Goal: Information Seeking & Learning: Learn about a topic

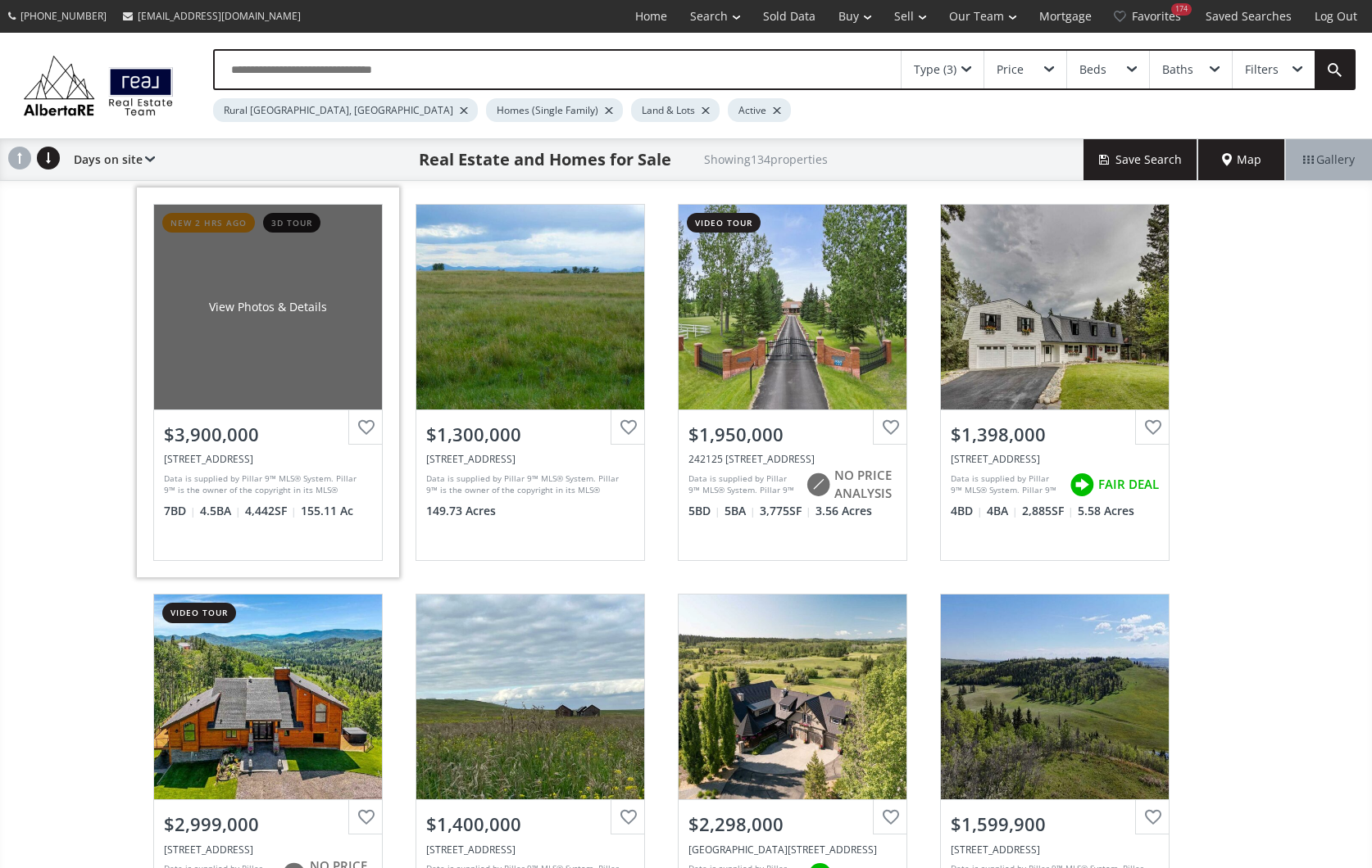
click at [271, 376] on div "View Photos & Details" at bounding box center [268, 306] width 228 height 204
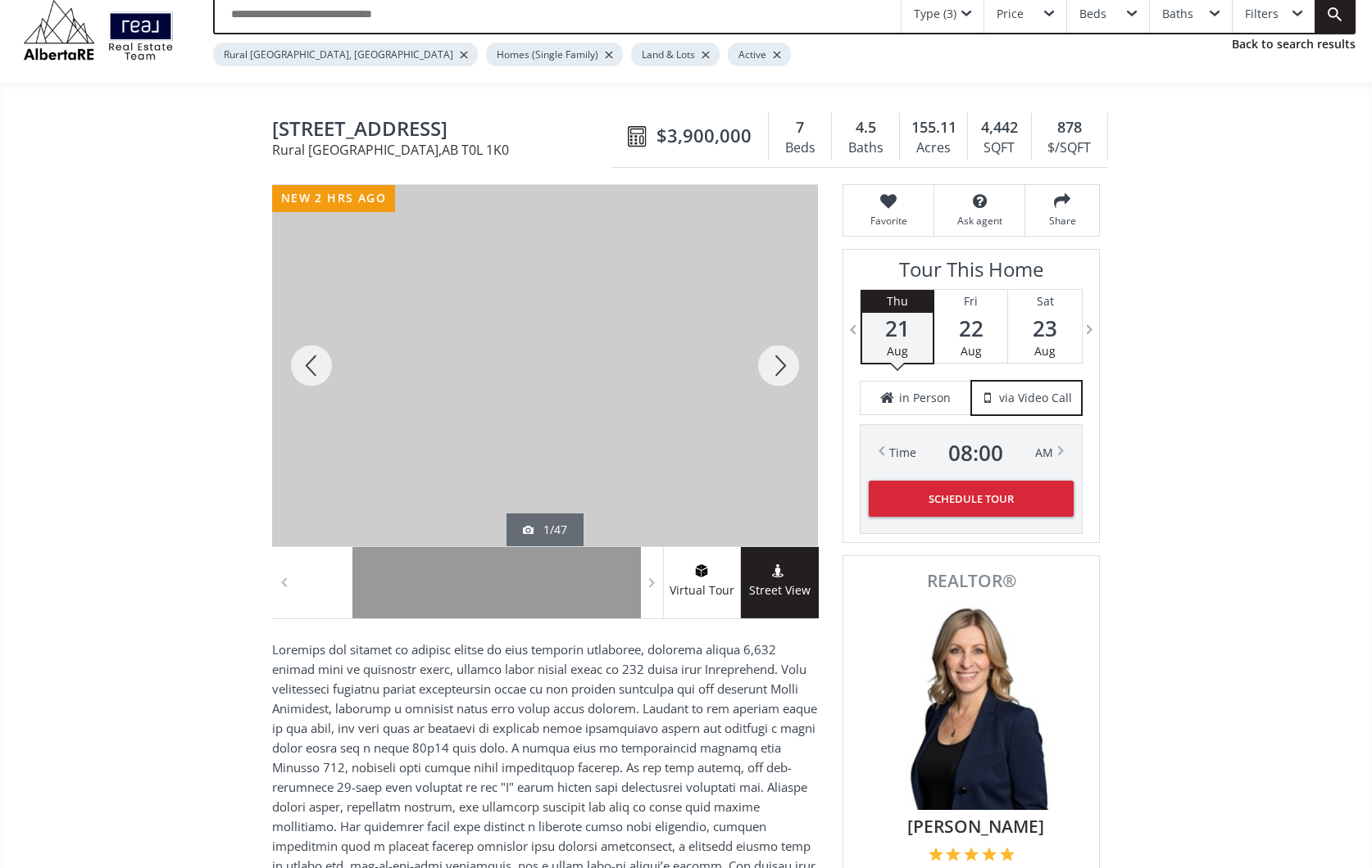
scroll to position [58, 0]
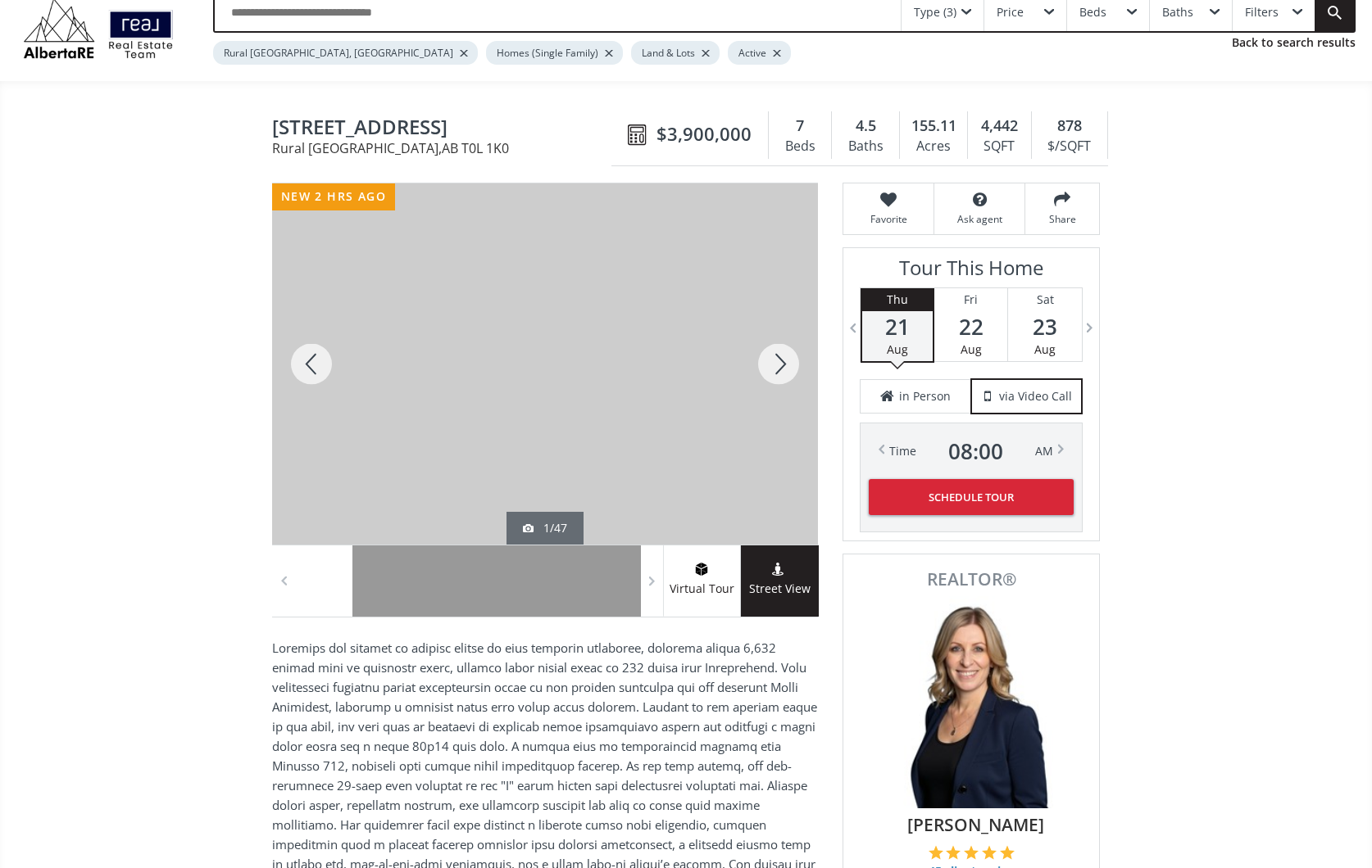
click at [782, 361] on div at bounding box center [778, 364] width 78 height 361
click at [782, 361] on div at bounding box center [778, 364] width 78 height 361
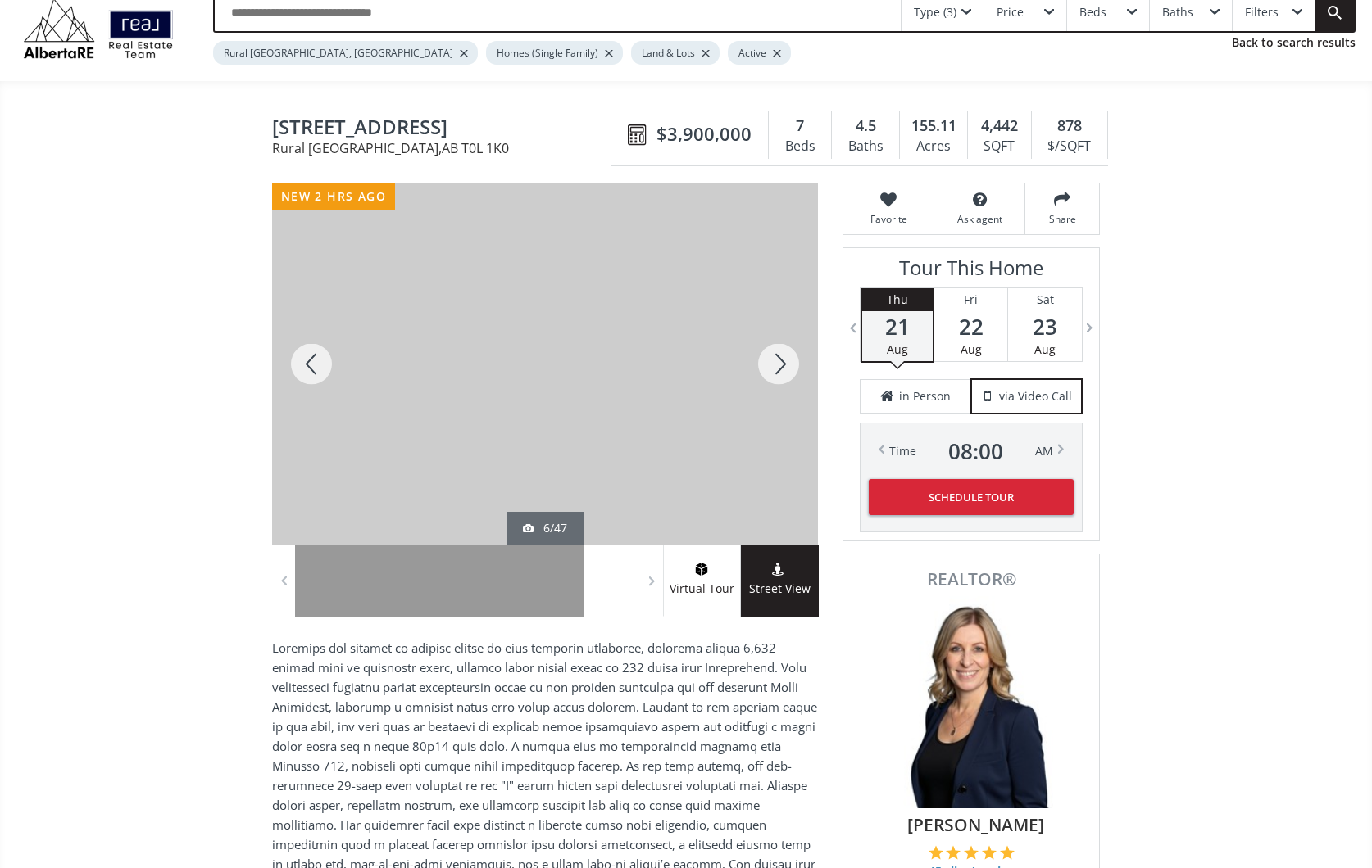
click at [782, 361] on div at bounding box center [778, 364] width 78 height 361
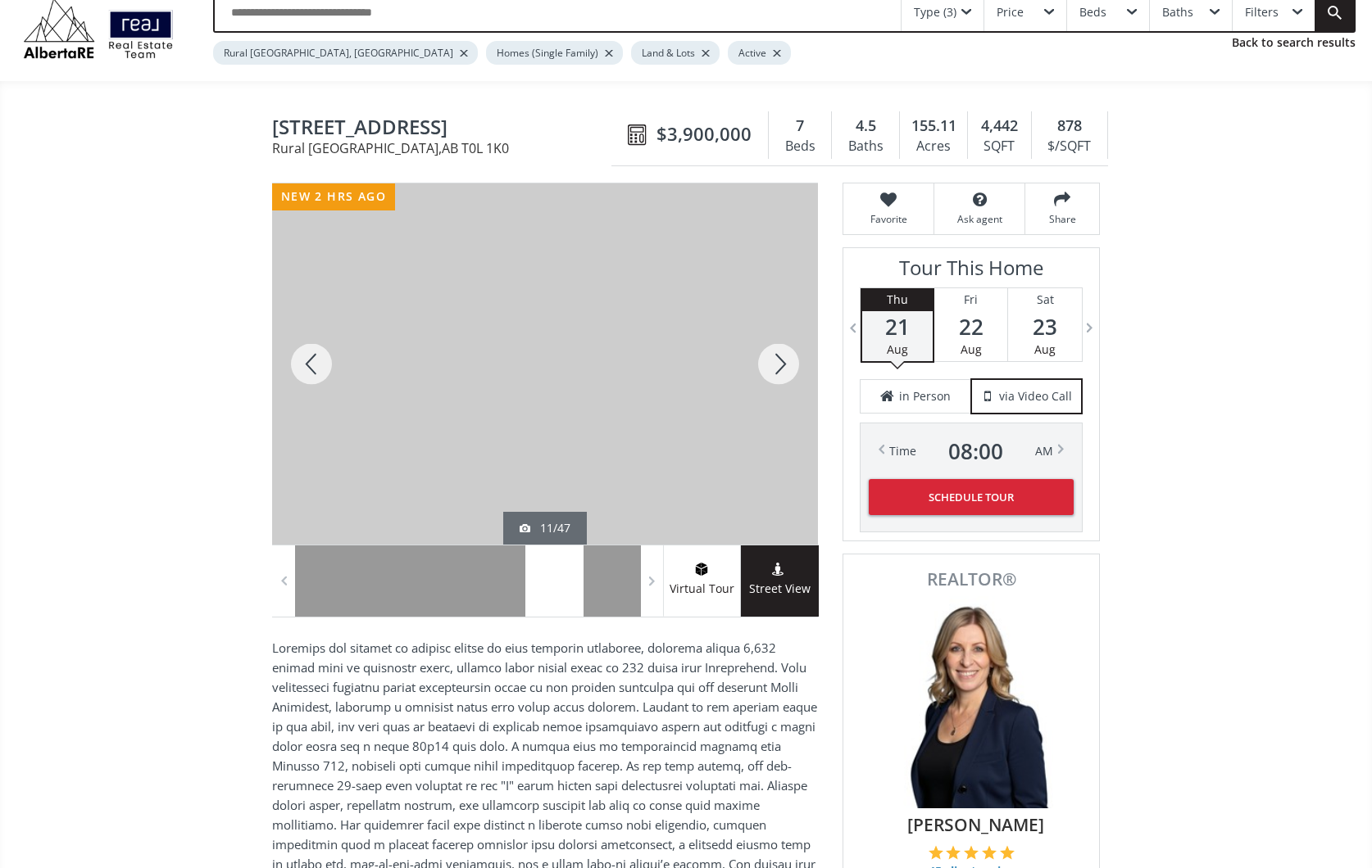
click at [782, 361] on div at bounding box center [778, 364] width 78 height 361
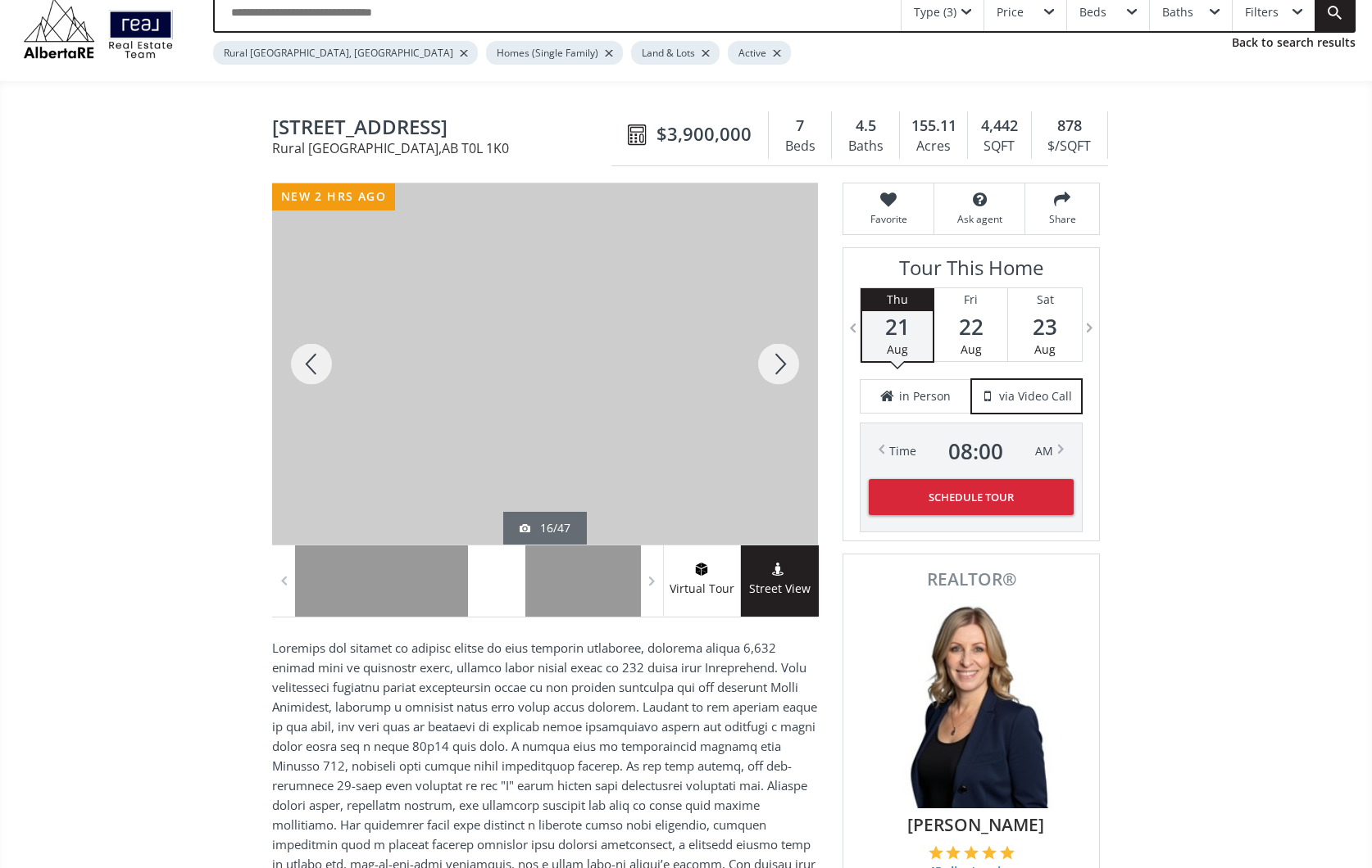
click at [782, 361] on div at bounding box center [778, 364] width 78 height 361
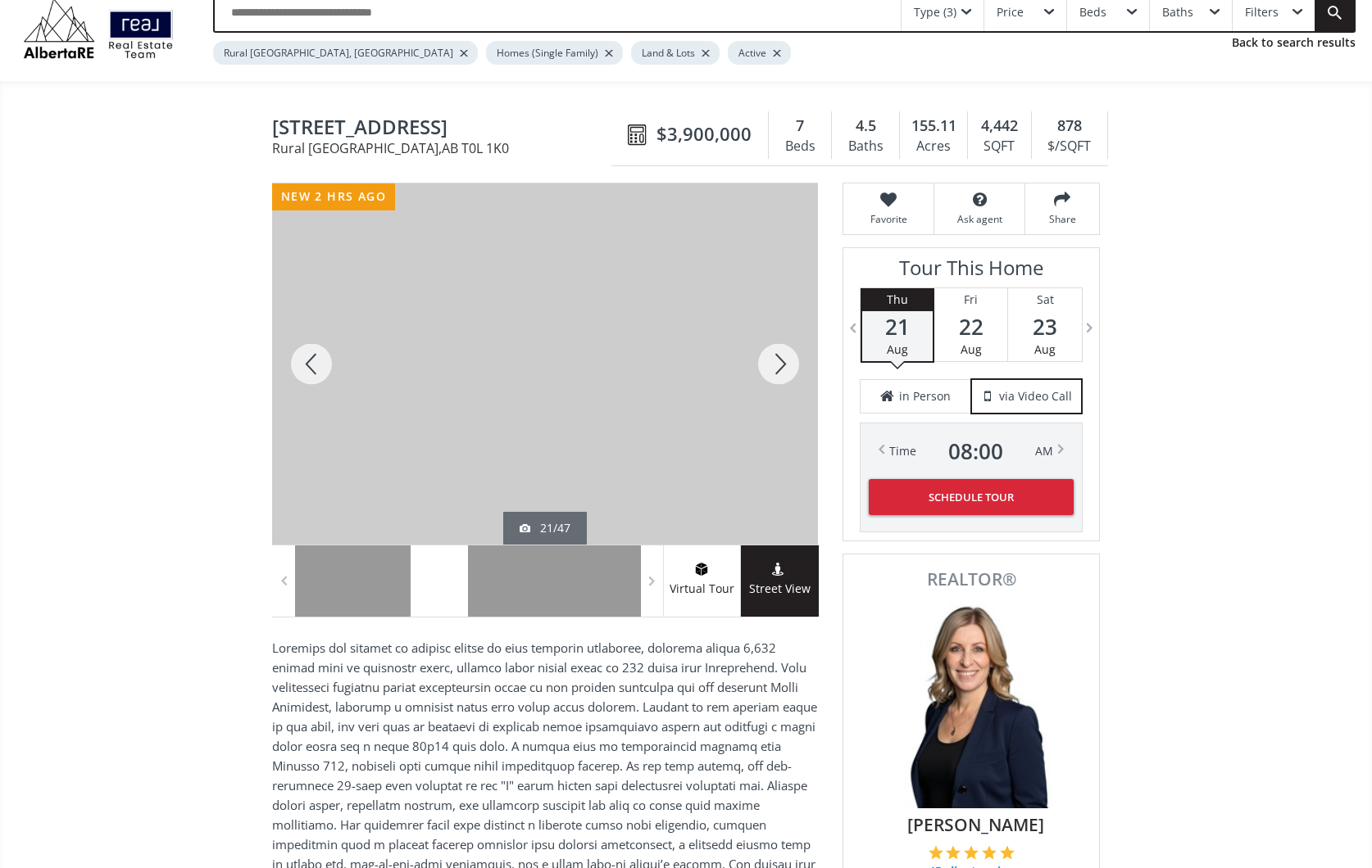
click at [780, 360] on div at bounding box center [778, 364] width 78 height 361
click at [780, 361] on div at bounding box center [778, 364] width 78 height 361
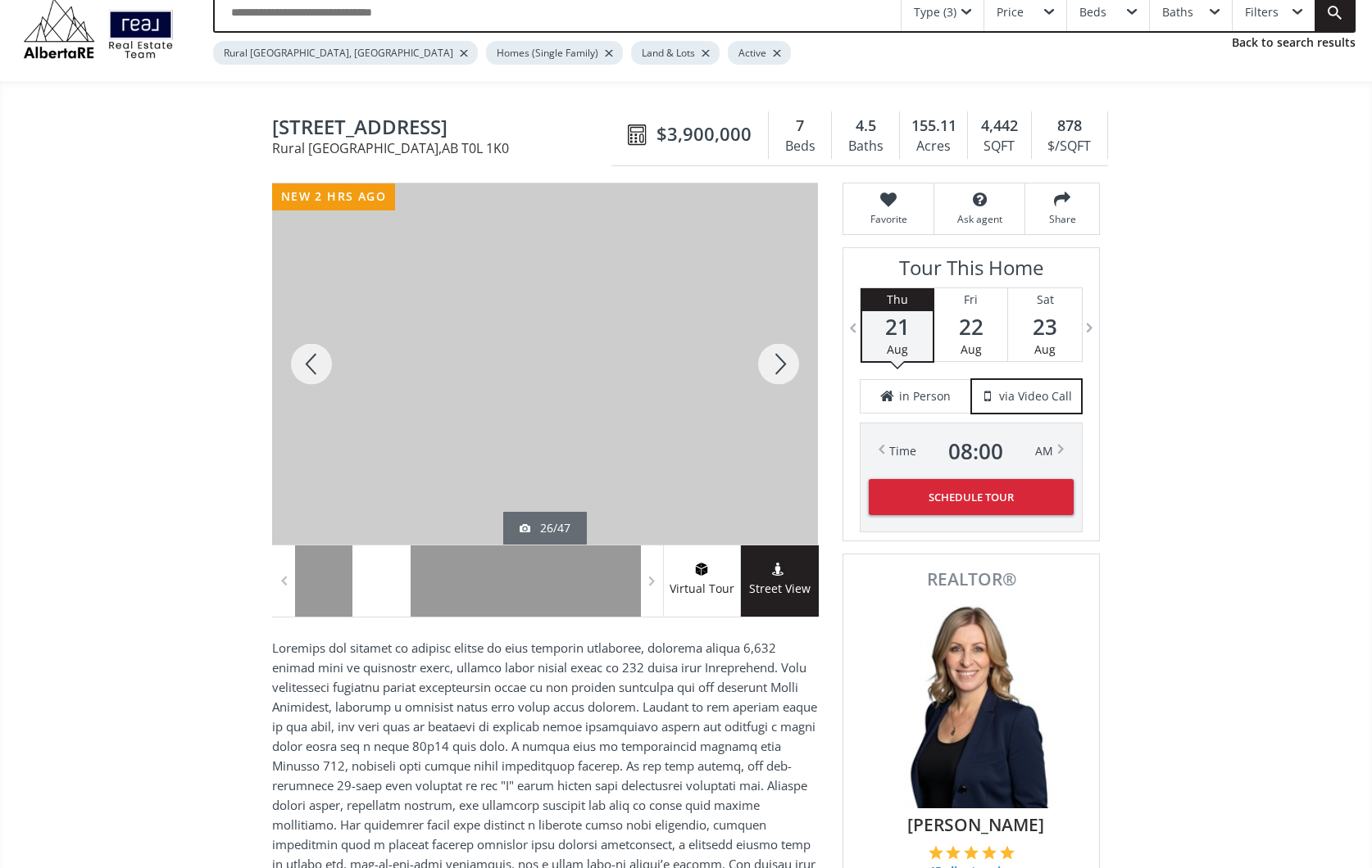
click at [782, 364] on div at bounding box center [778, 364] width 78 height 361
click at [781, 363] on div at bounding box center [778, 364] width 78 height 361
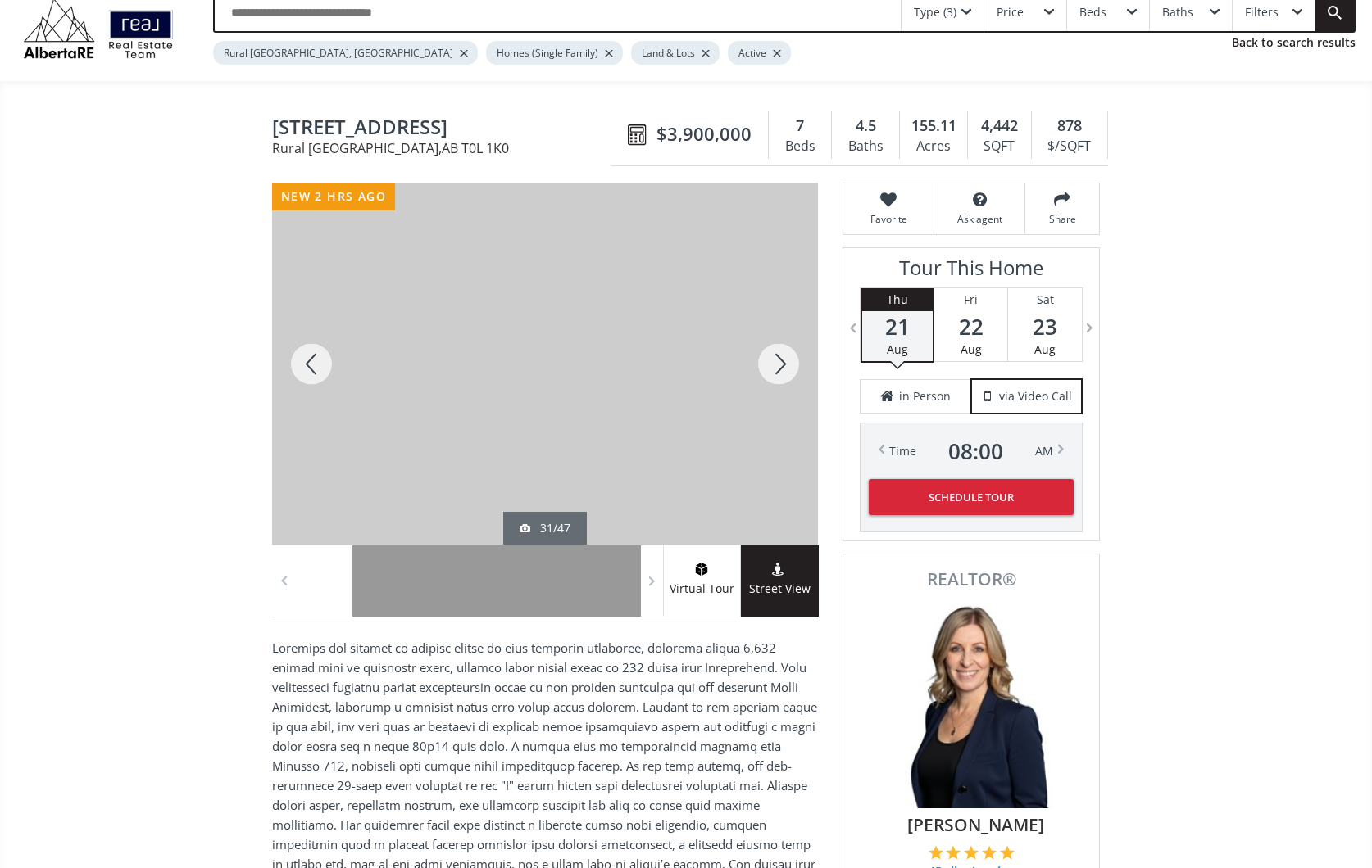
click at [781, 363] on div at bounding box center [778, 364] width 78 height 361
click at [316, 364] on div at bounding box center [311, 364] width 78 height 361
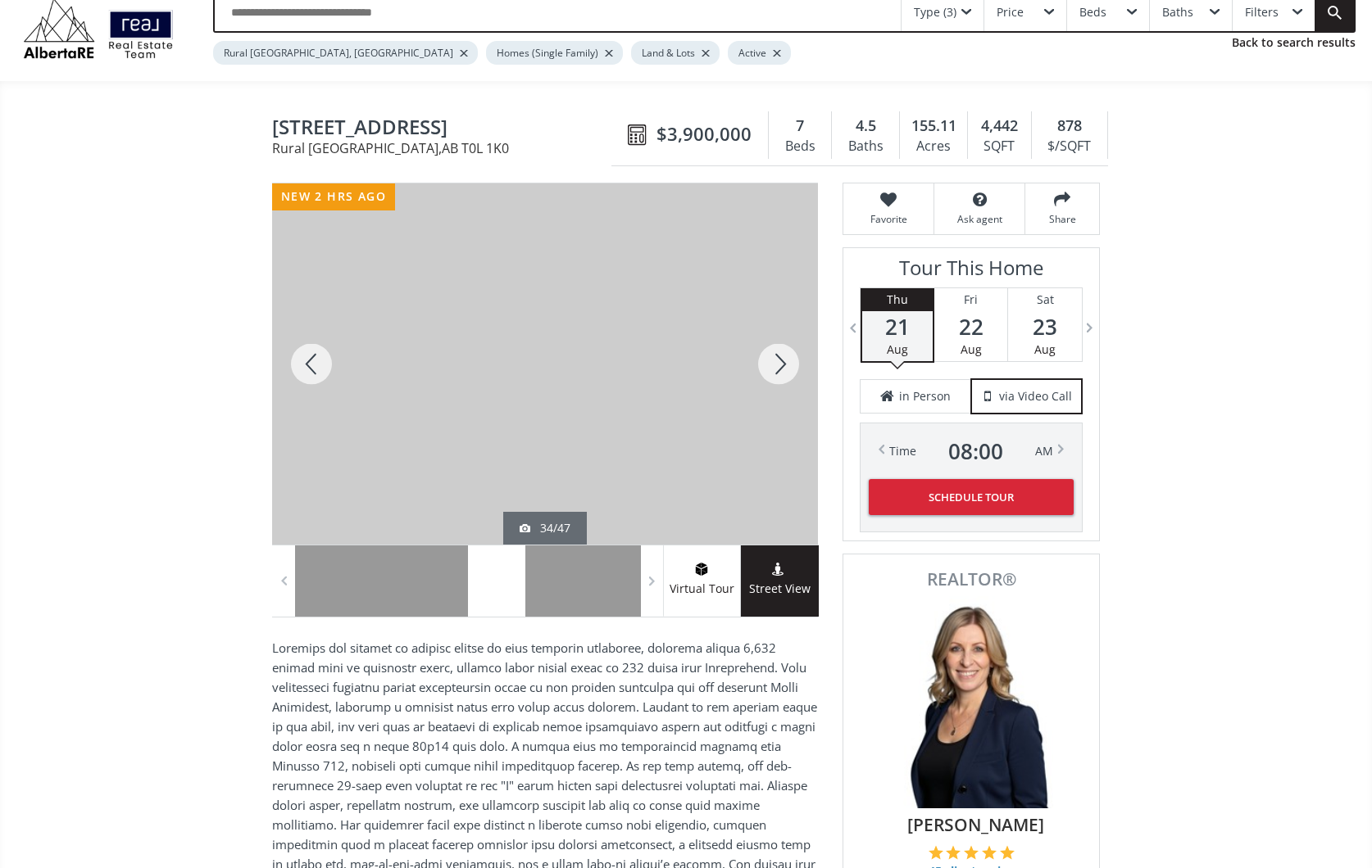
click at [787, 365] on div at bounding box center [778, 364] width 78 height 361
click at [782, 362] on div at bounding box center [778, 364] width 78 height 361
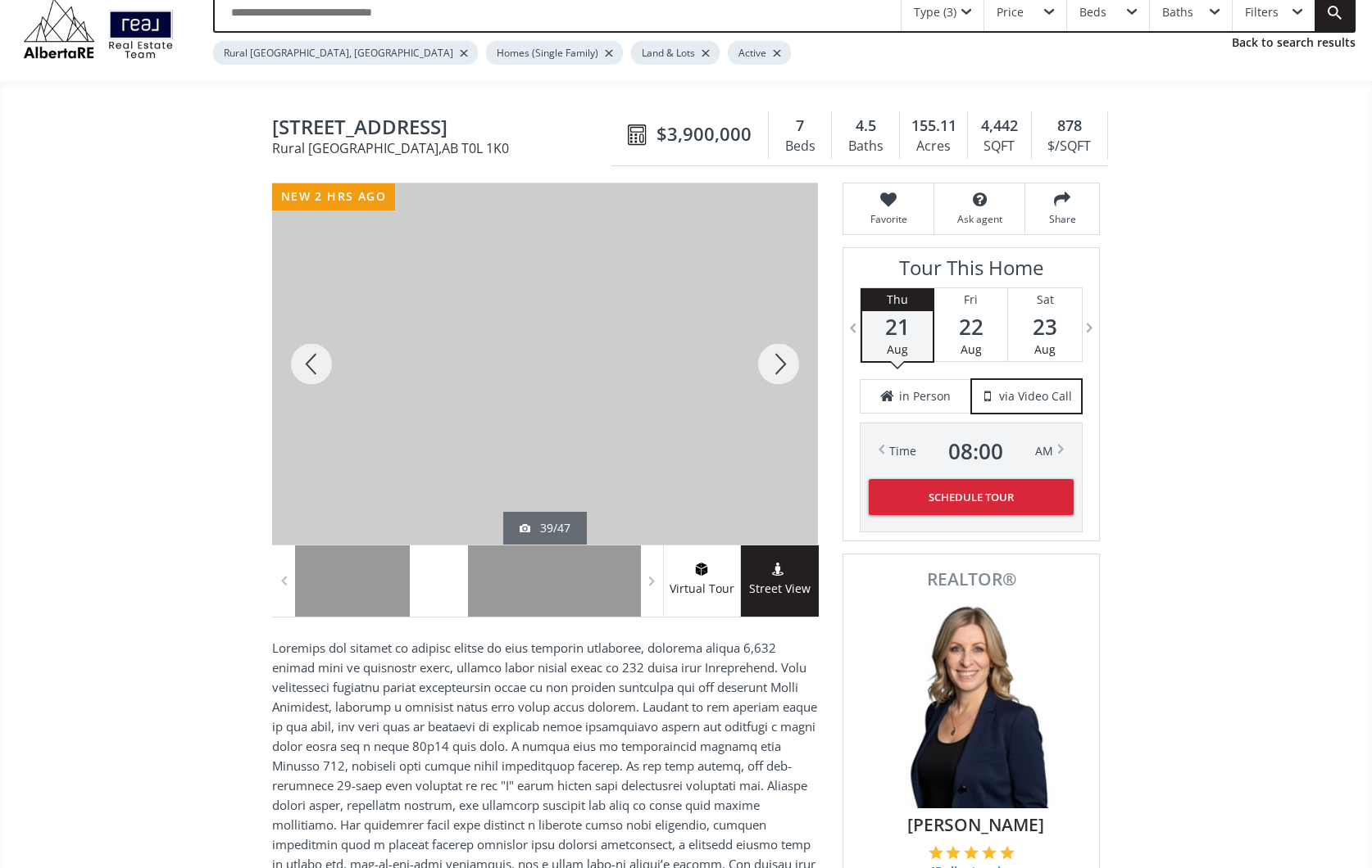
click at [782, 362] on div at bounding box center [778, 364] width 78 height 361
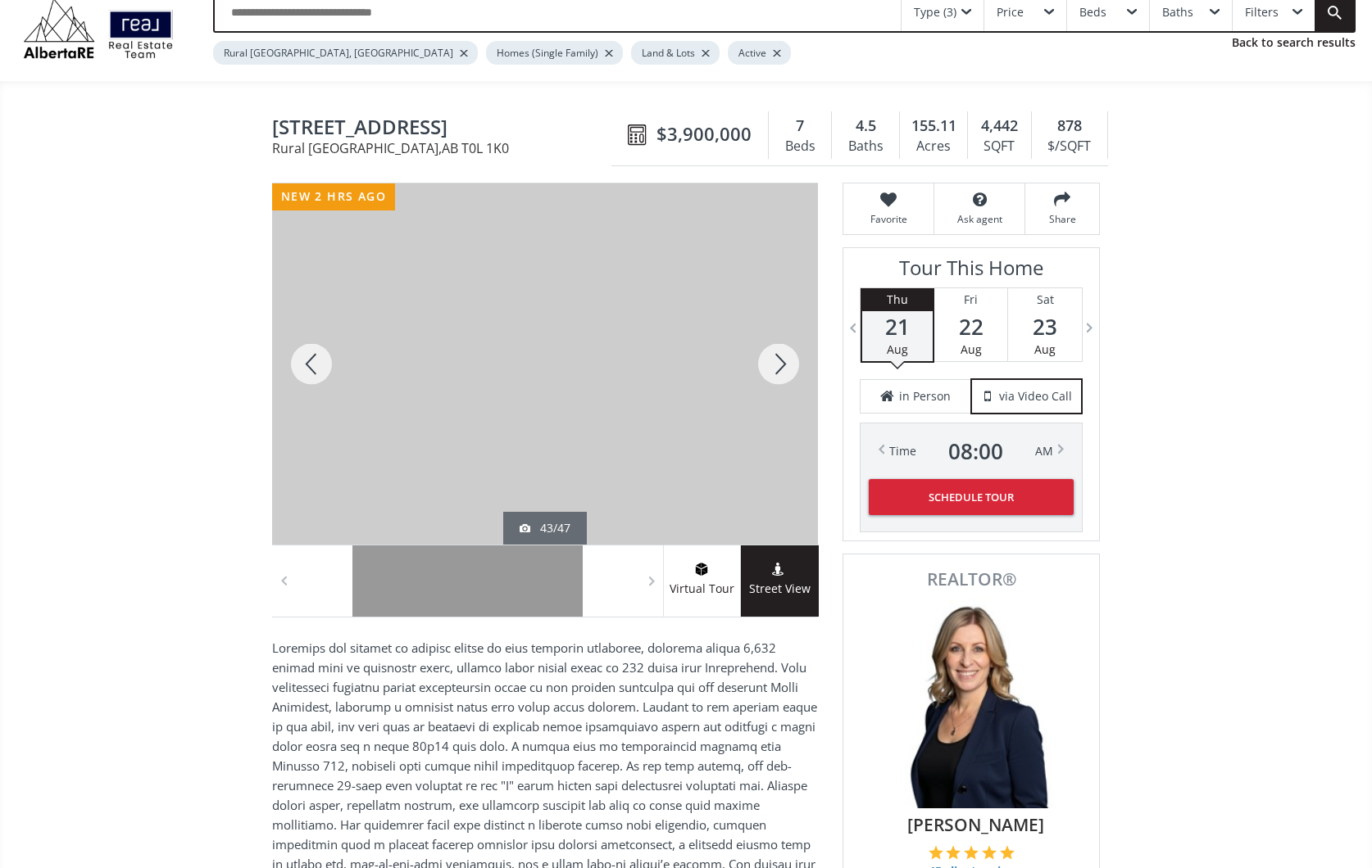
click at [782, 362] on div at bounding box center [778, 364] width 78 height 361
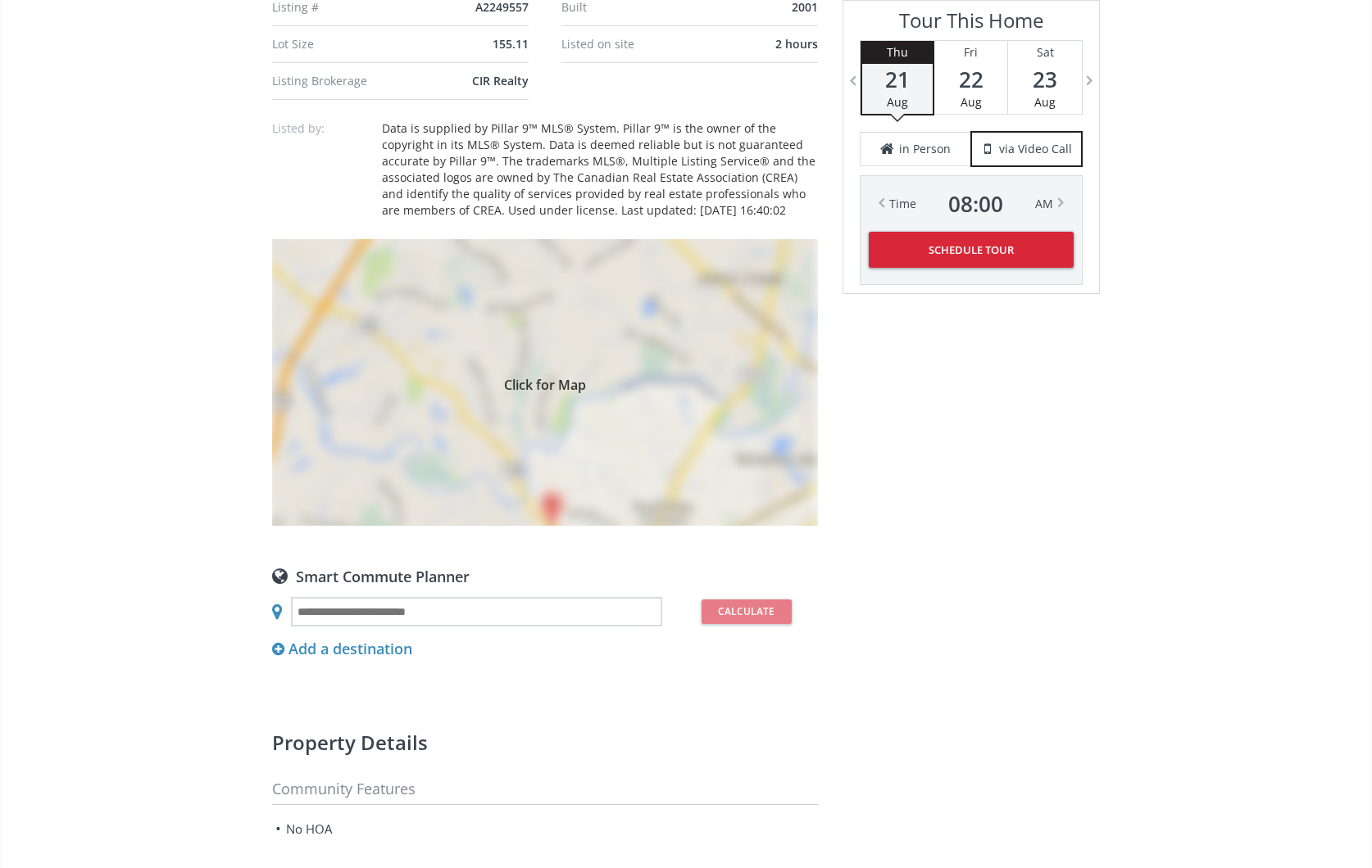
scroll to position [1317, 0]
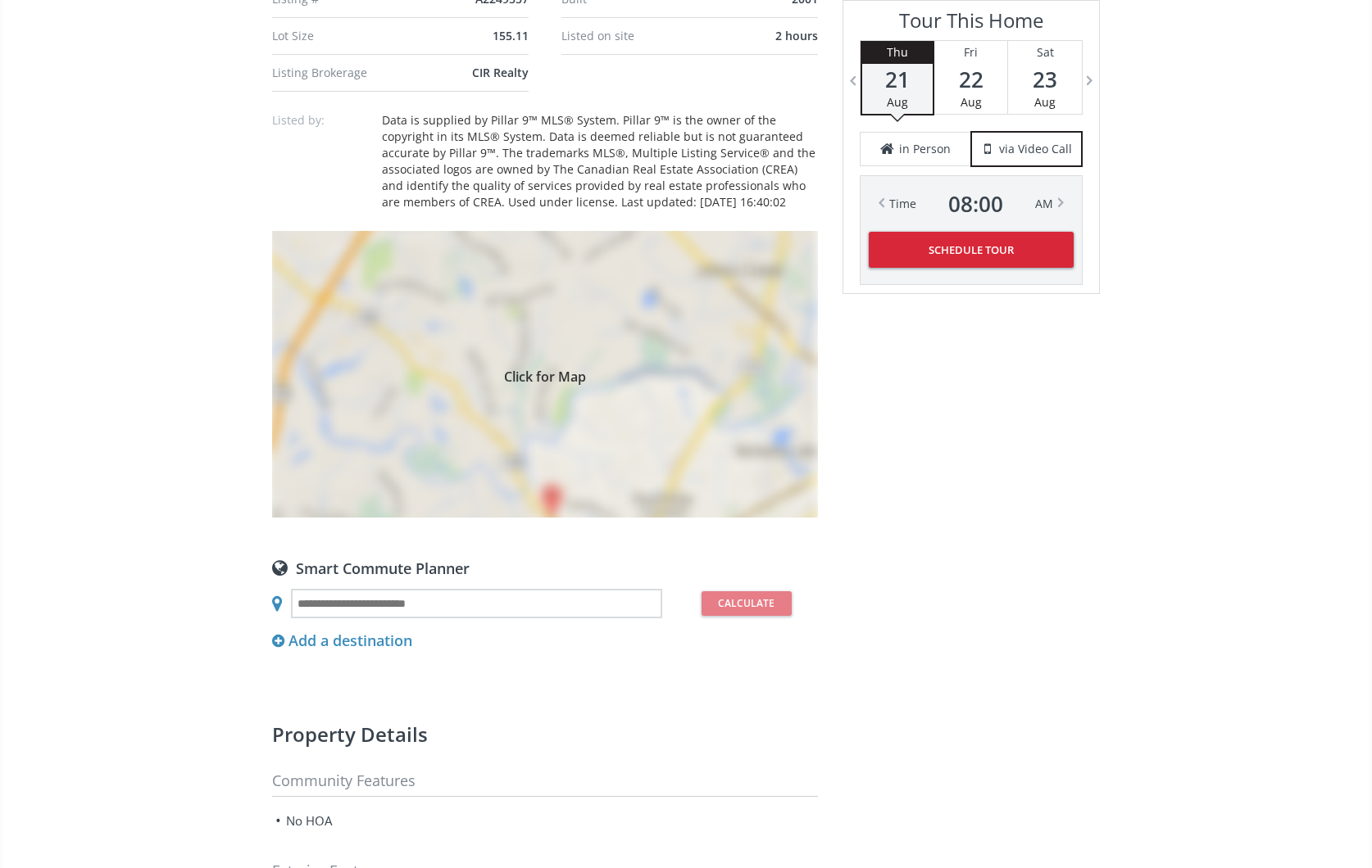
click at [718, 322] on div "Click for Map" at bounding box center [545, 374] width 546 height 286
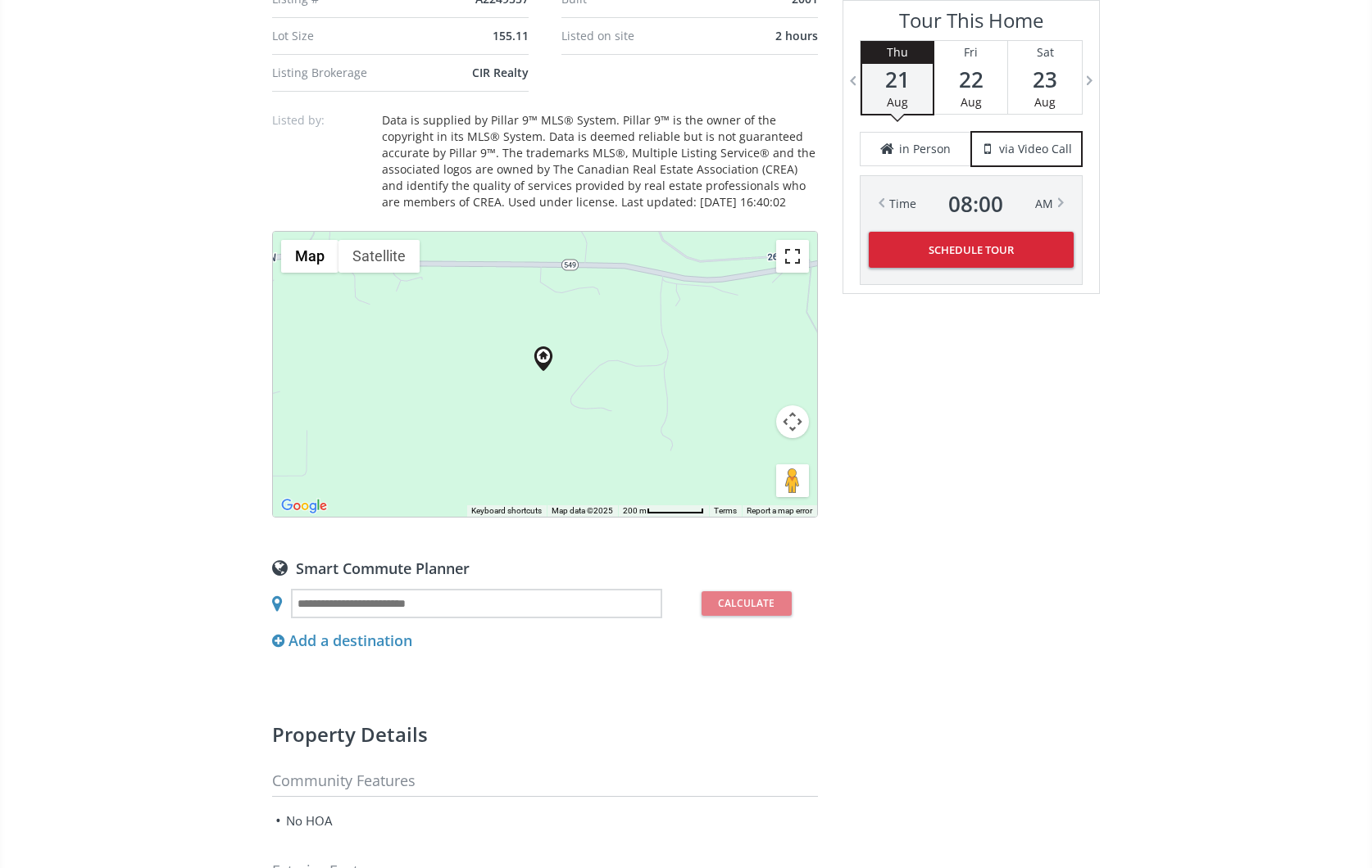
click at [798, 259] on button "Toggle fullscreen view" at bounding box center [792, 256] width 33 height 33
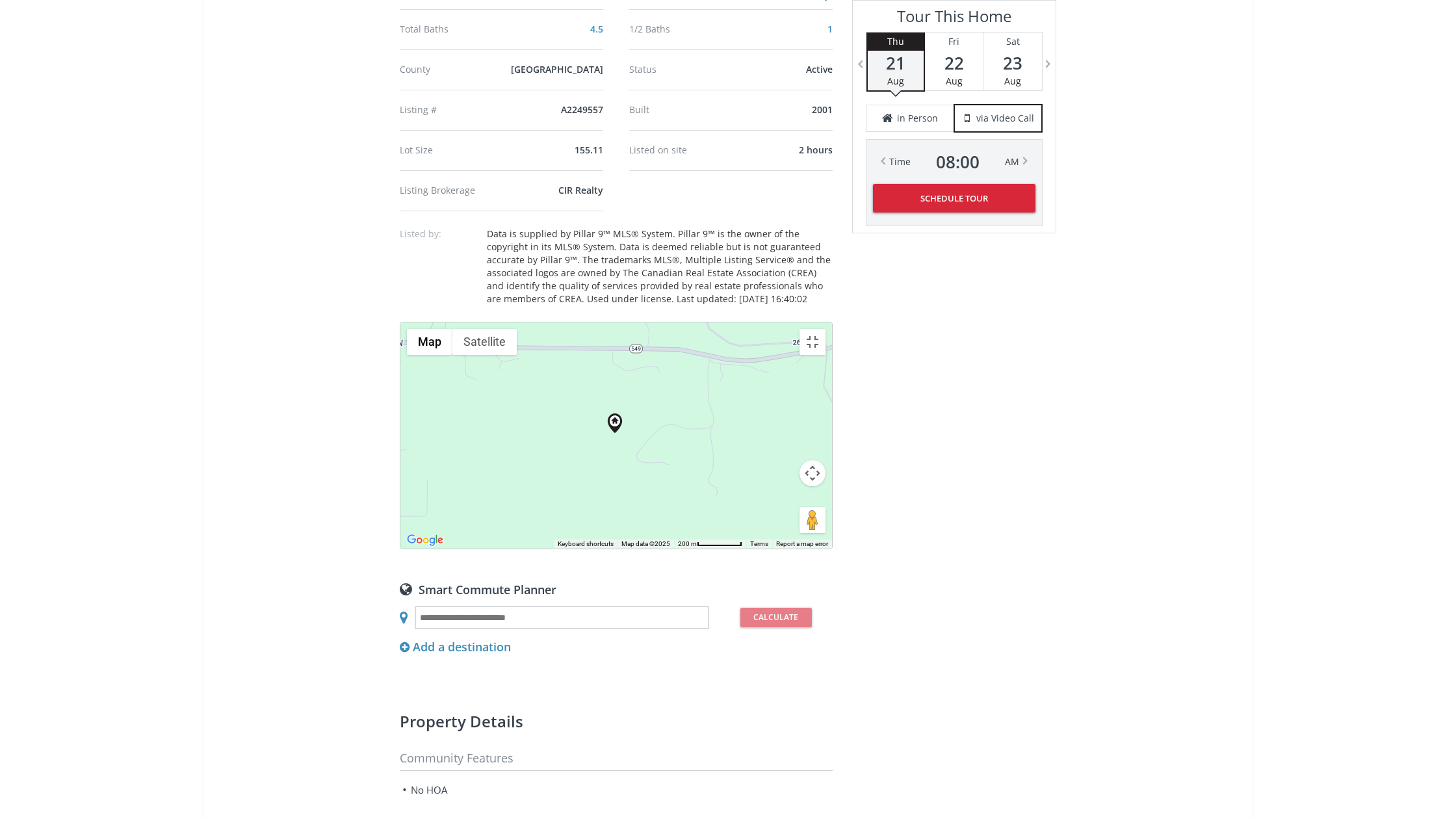
click at [825, 486] on button "Map camera controls" at bounding box center [812, 473] width 26 height 26
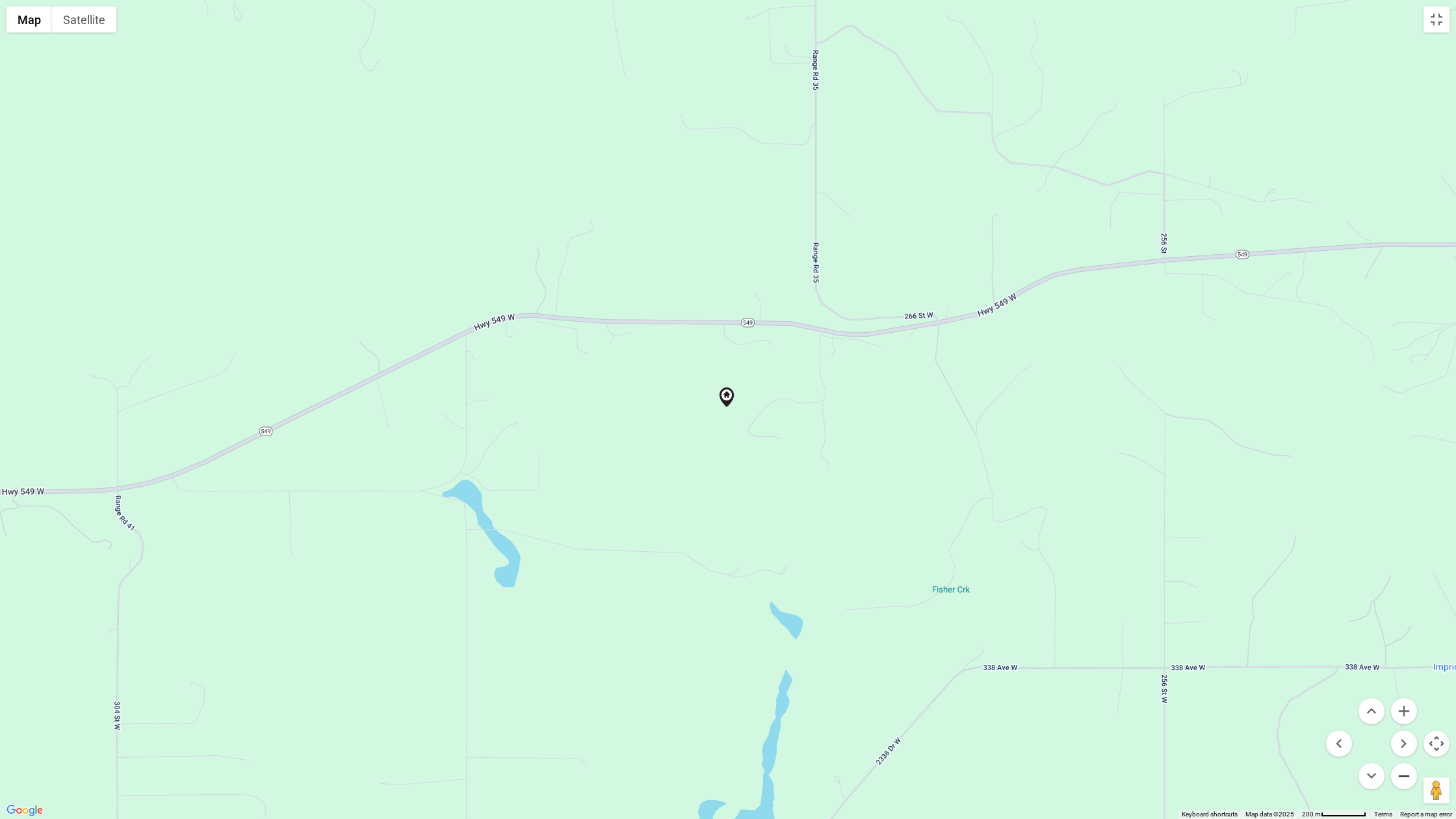
click at [1088, 688] on button "Zoom out" at bounding box center [1404, 775] width 26 height 26
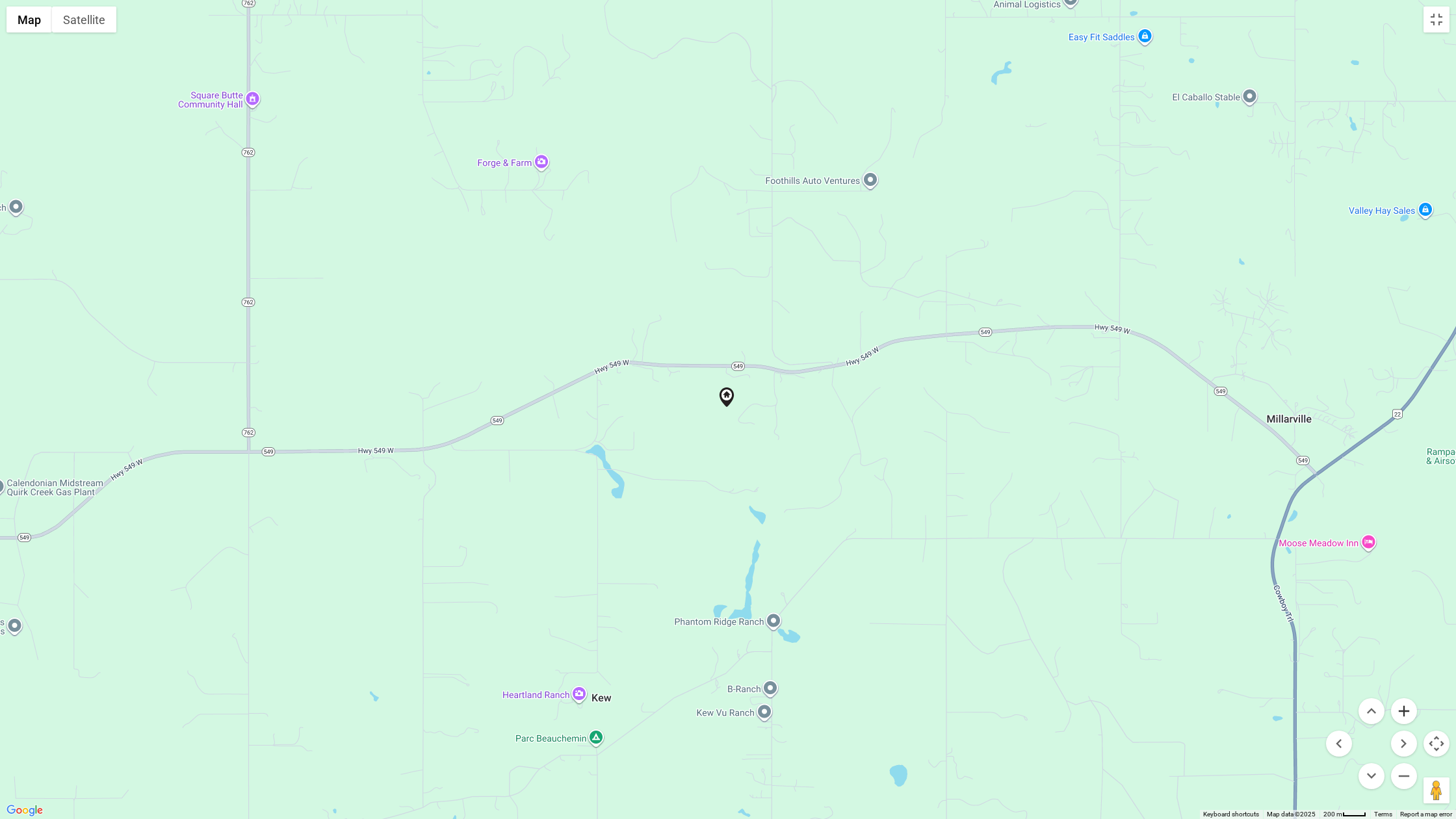
click at [1088, 688] on button "Zoom in" at bounding box center [1404, 710] width 26 height 26
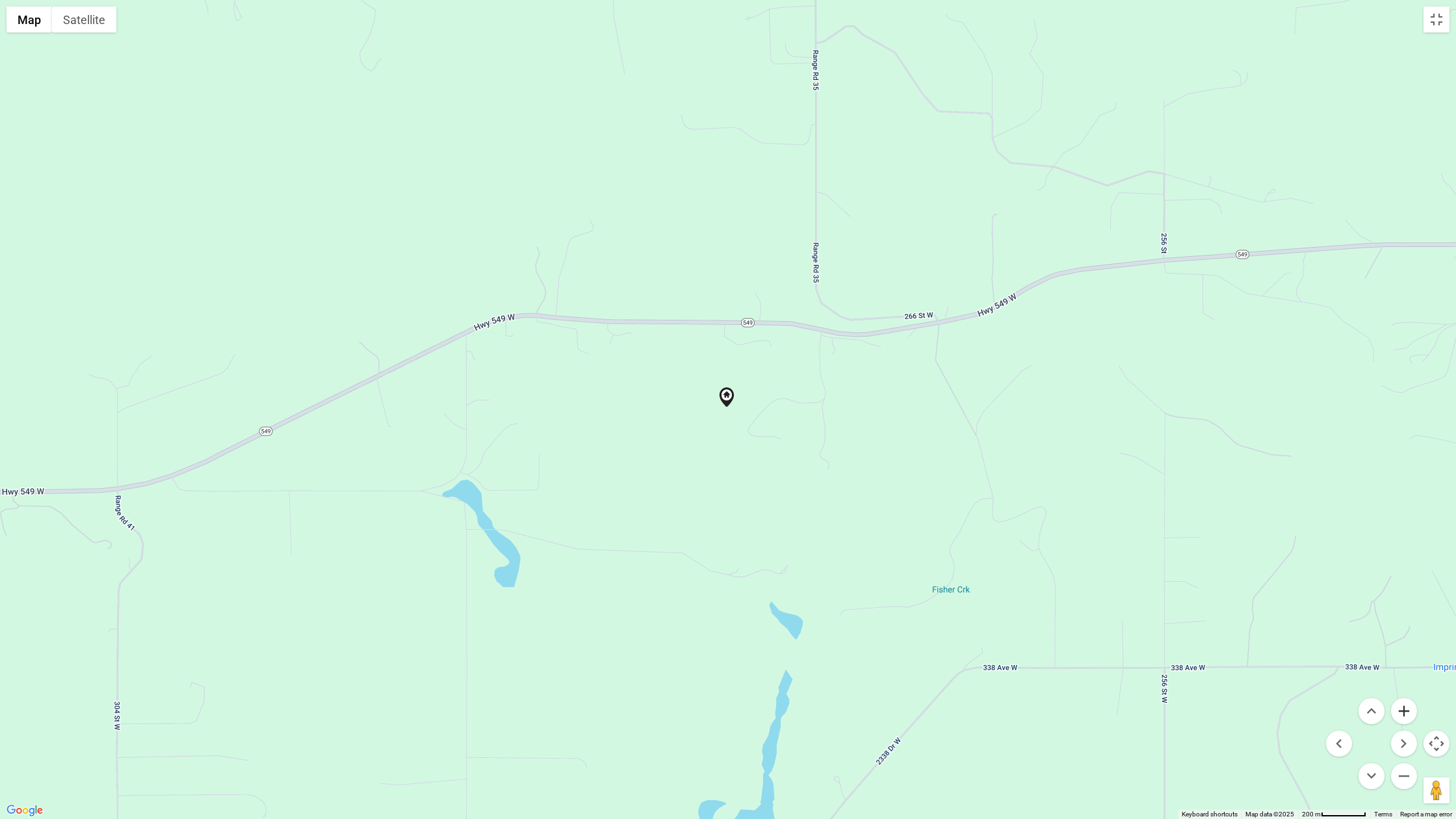
click at [1088, 688] on button "Zoom in" at bounding box center [1404, 710] width 26 height 26
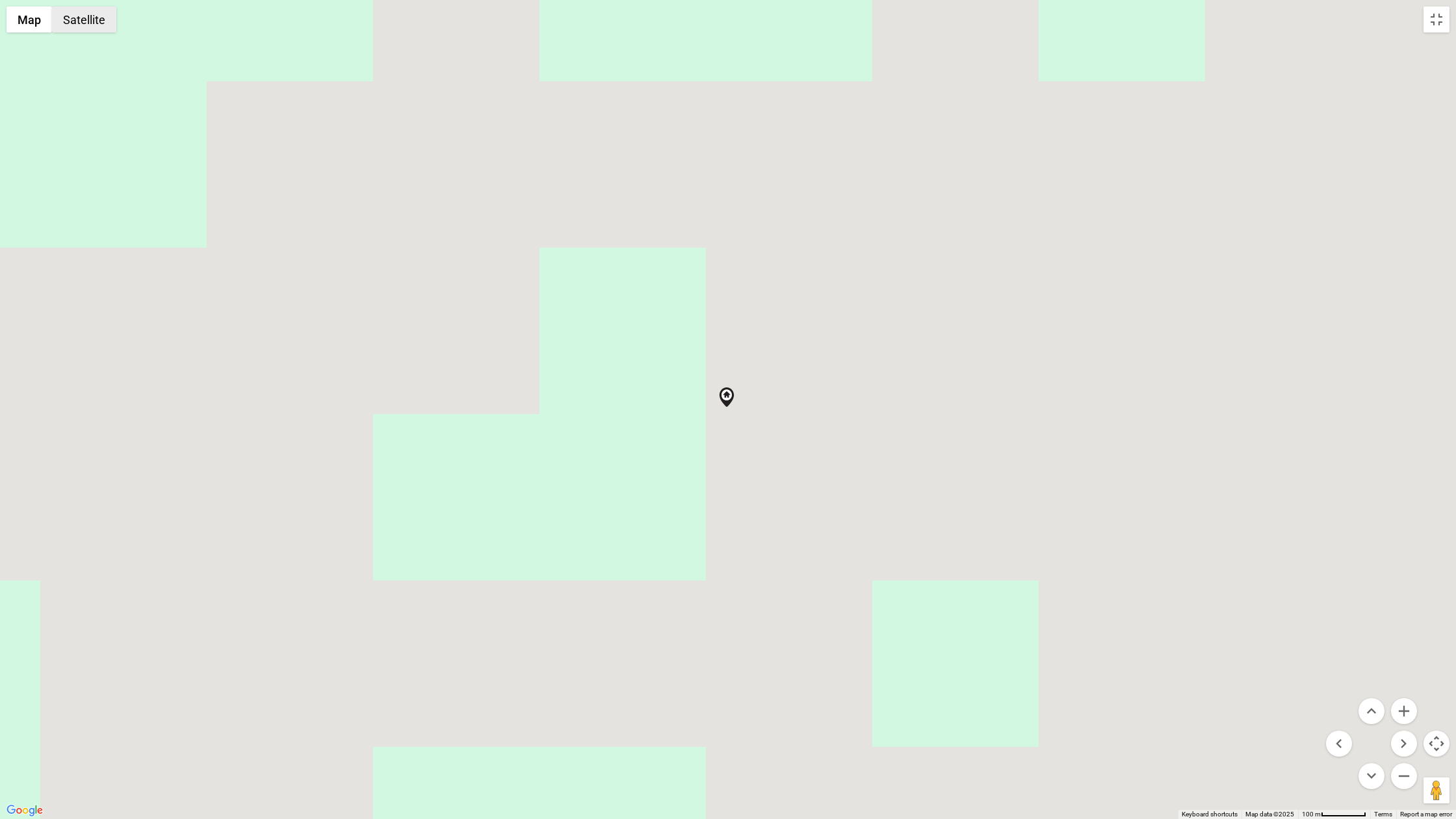
click at [91, 19] on button "Satellite" at bounding box center [84, 19] width 64 height 26
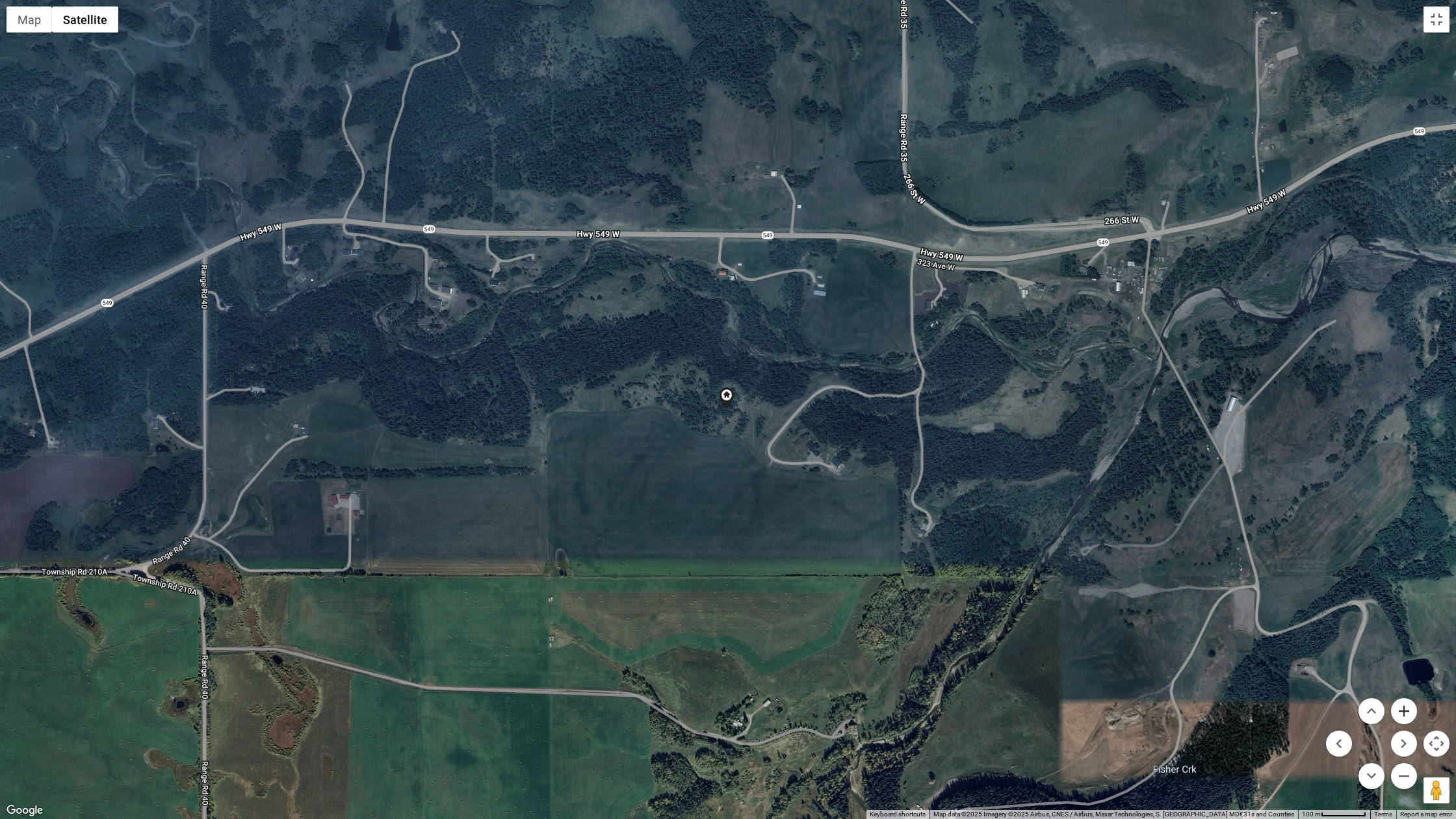
click at [1088, 688] on button "Zoom in" at bounding box center [1404, 710] width 26 height 26
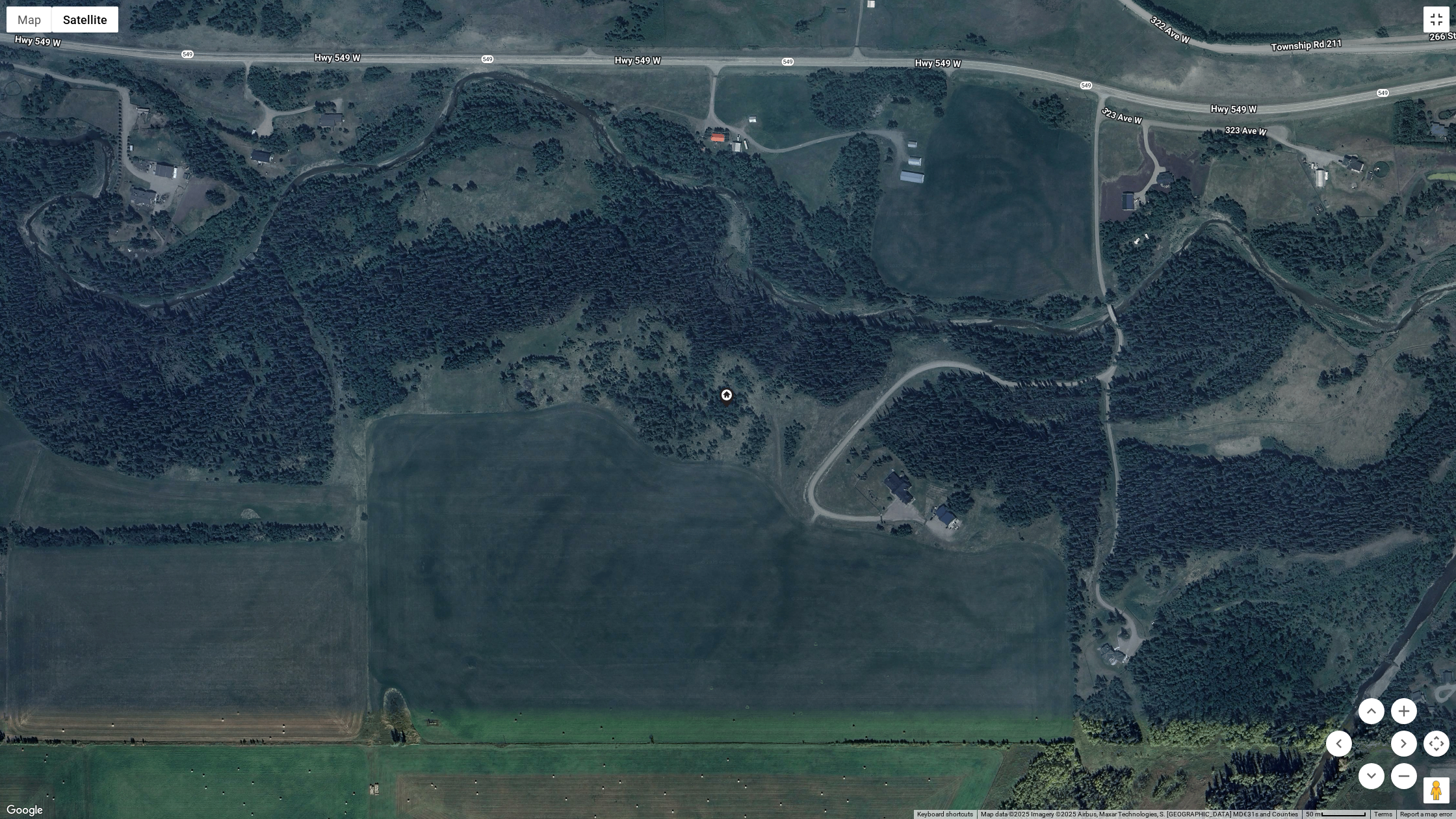
click at [1088, 19] on button "Toggle fullscreen view" at bounding box center [1436, 19] width 26 height 26
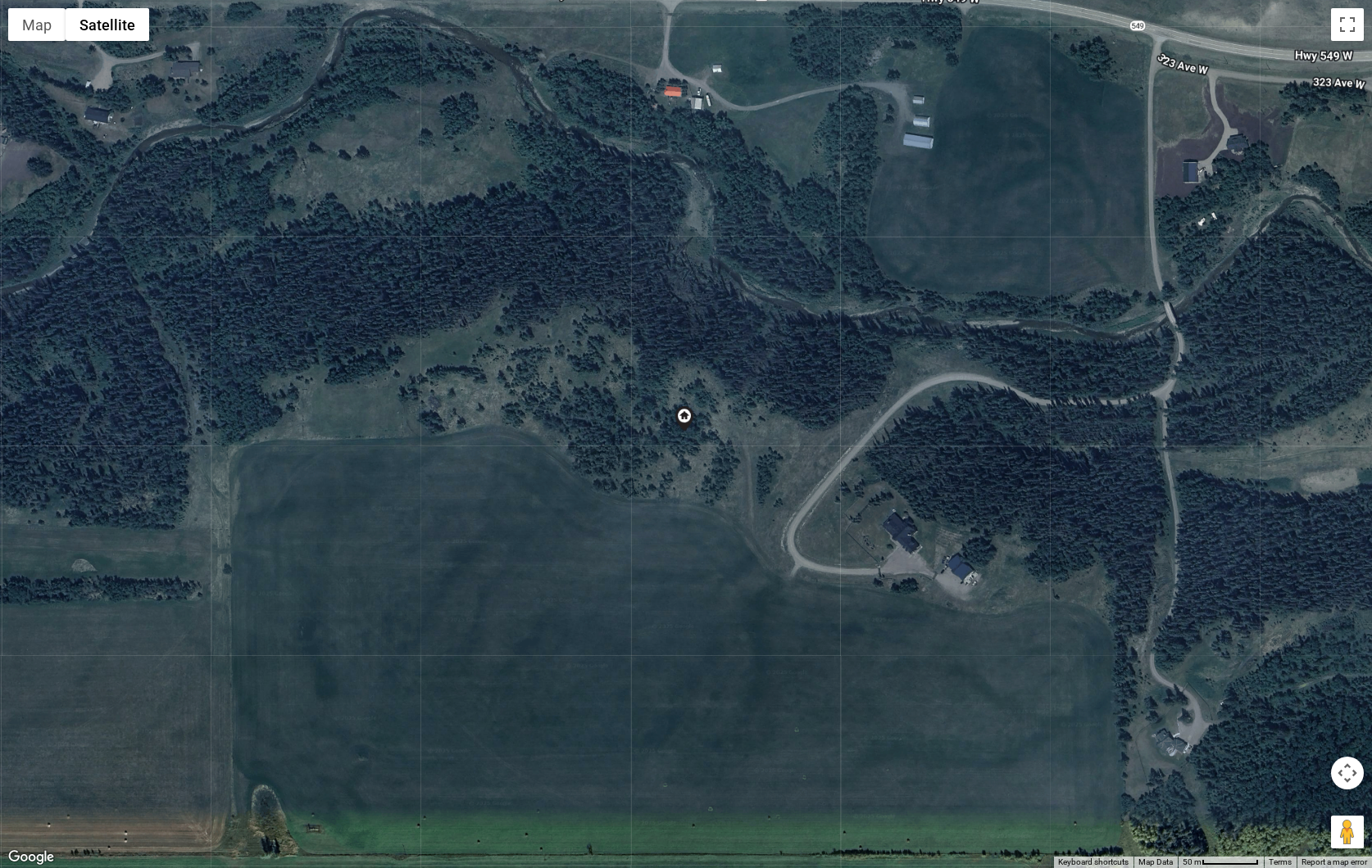
scroll to position [0, 0]
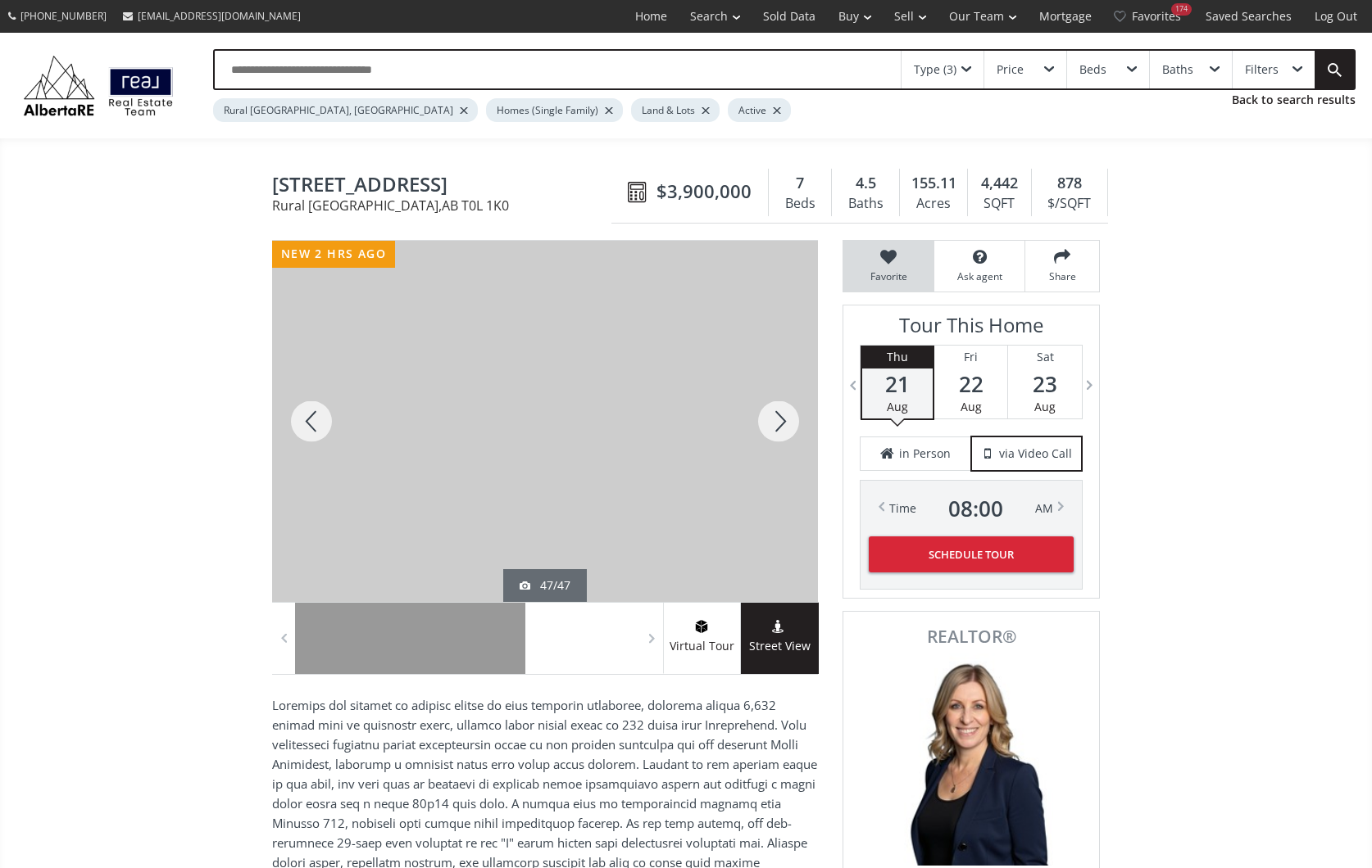
click at [886, 253] on icon at bounding box center [889, 257] width 73 height 17
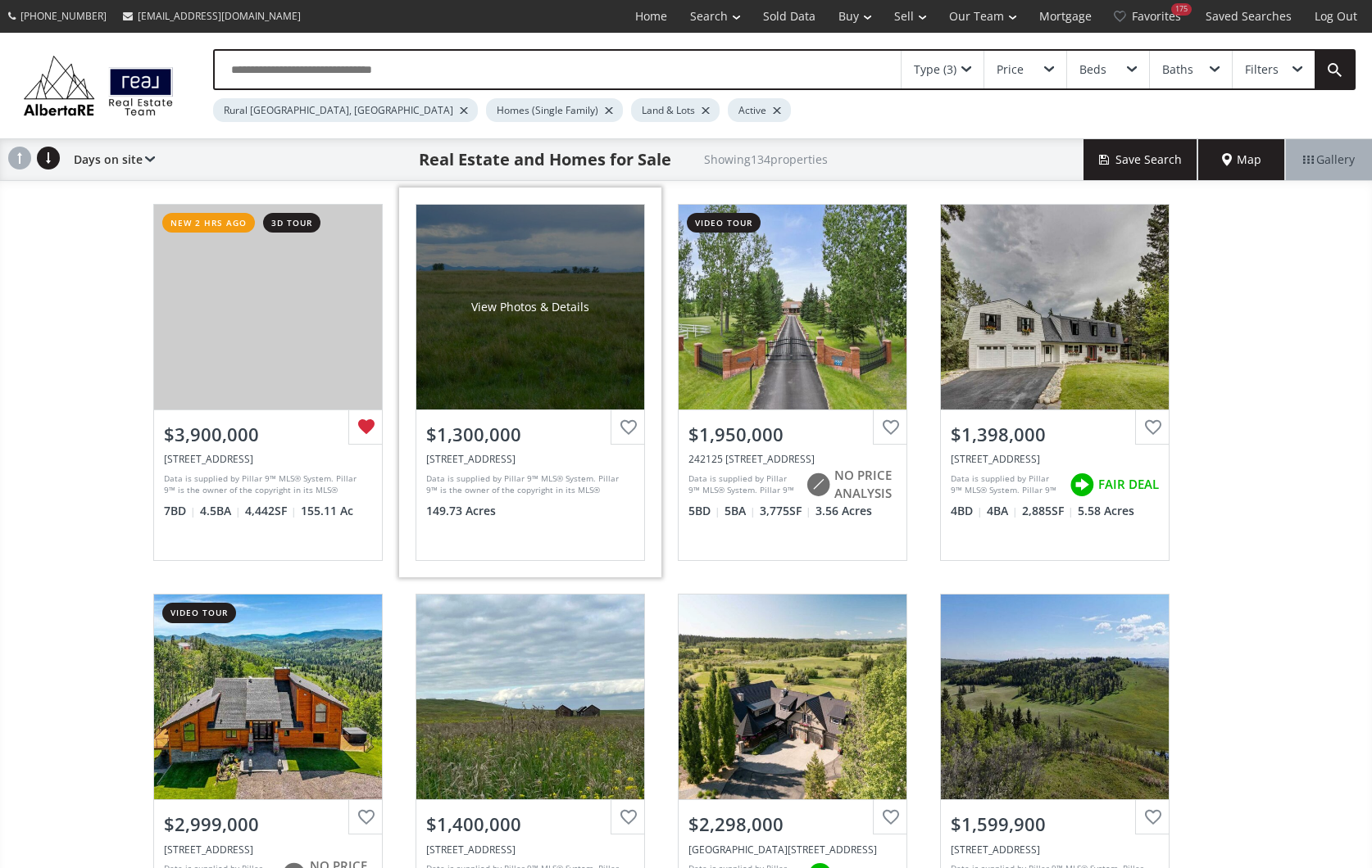
click at [519, 345] on div "View Photos & Details" at bounding box center [530, 306] width 228 height 204
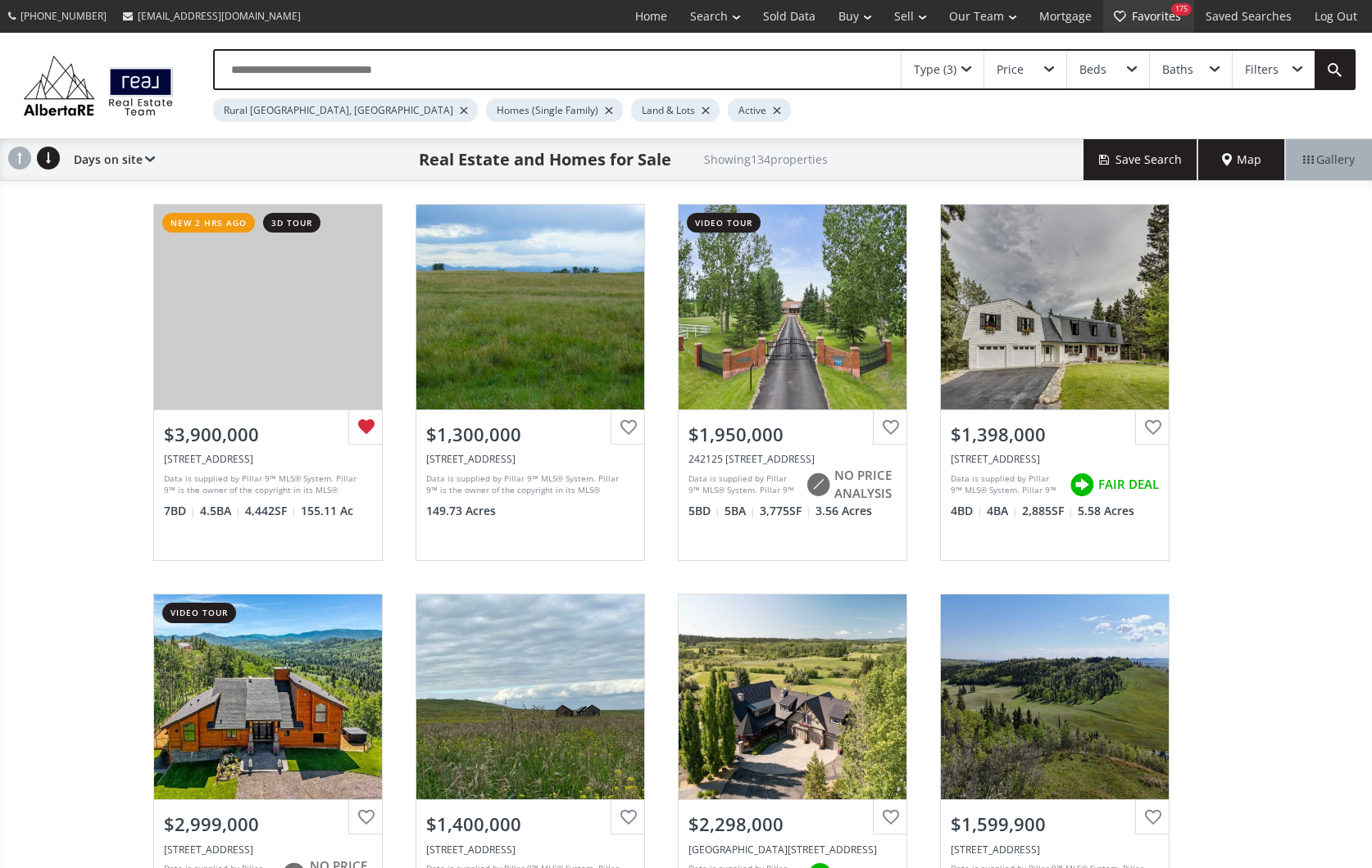
click at [1161, 15] on link "Favorites 175" at bounding box center [1148, 16] width 91 height 33
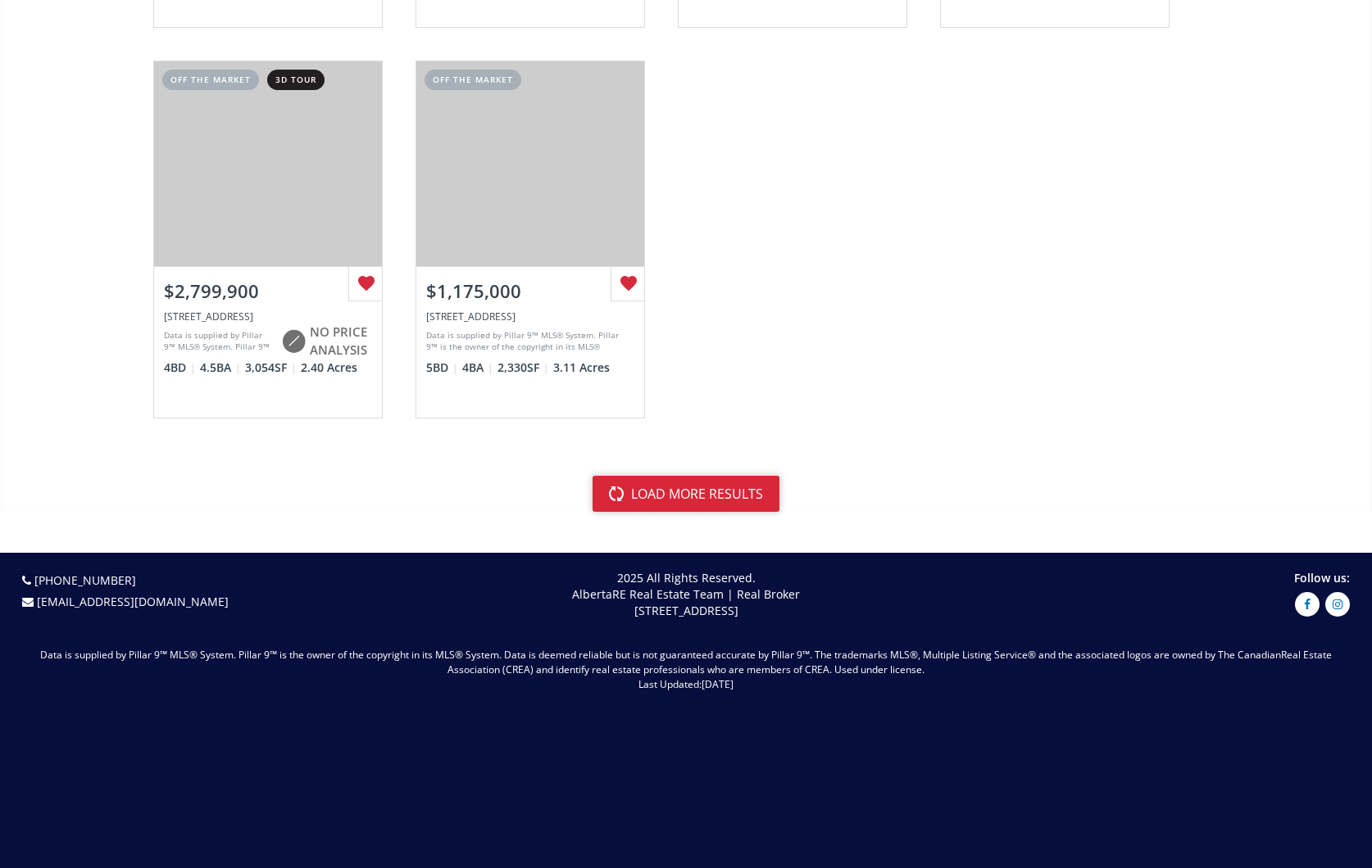
scroll to position [4827, 0]
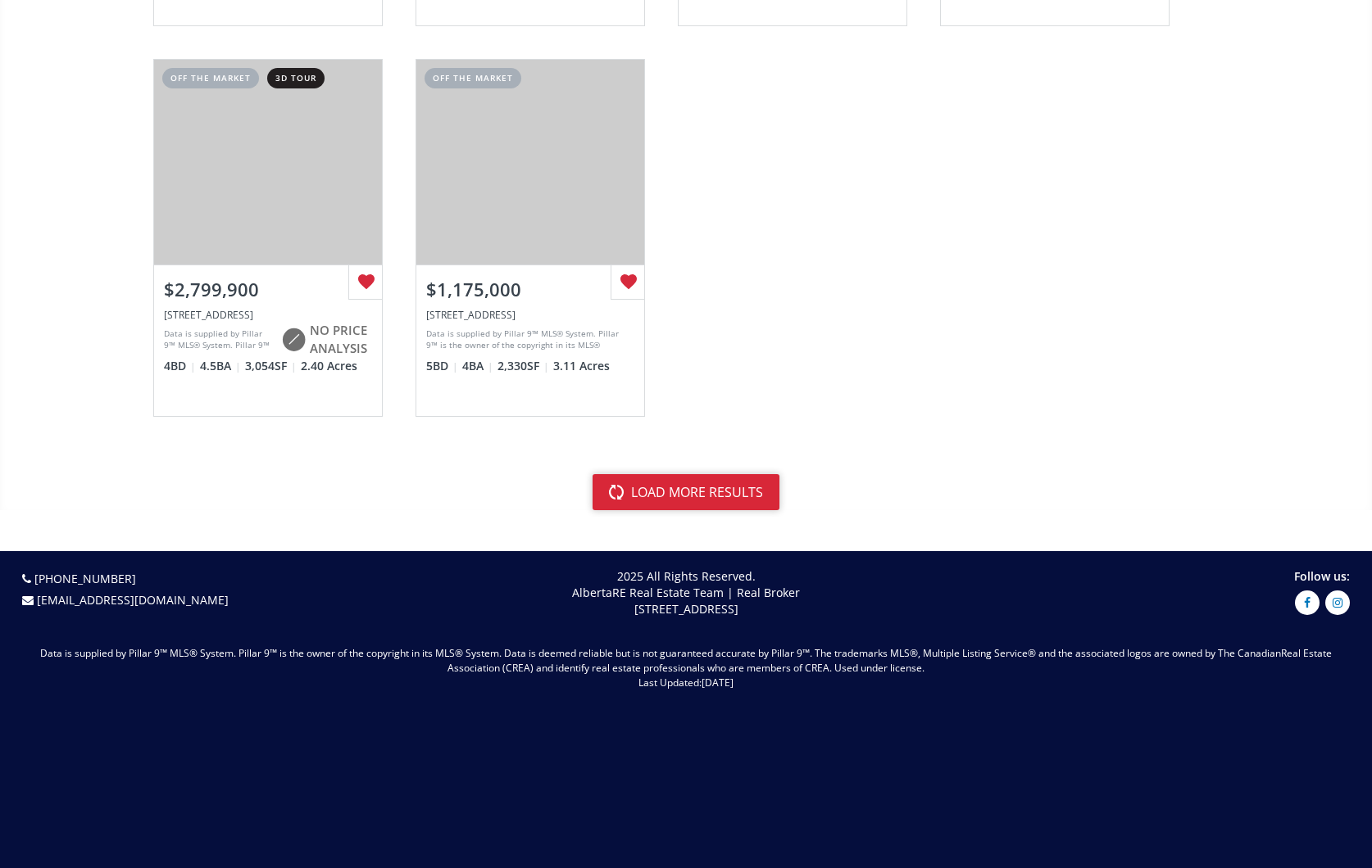
click at [666, 484] on button "load more results" at bounding box center [686, 492] width 187 height 36
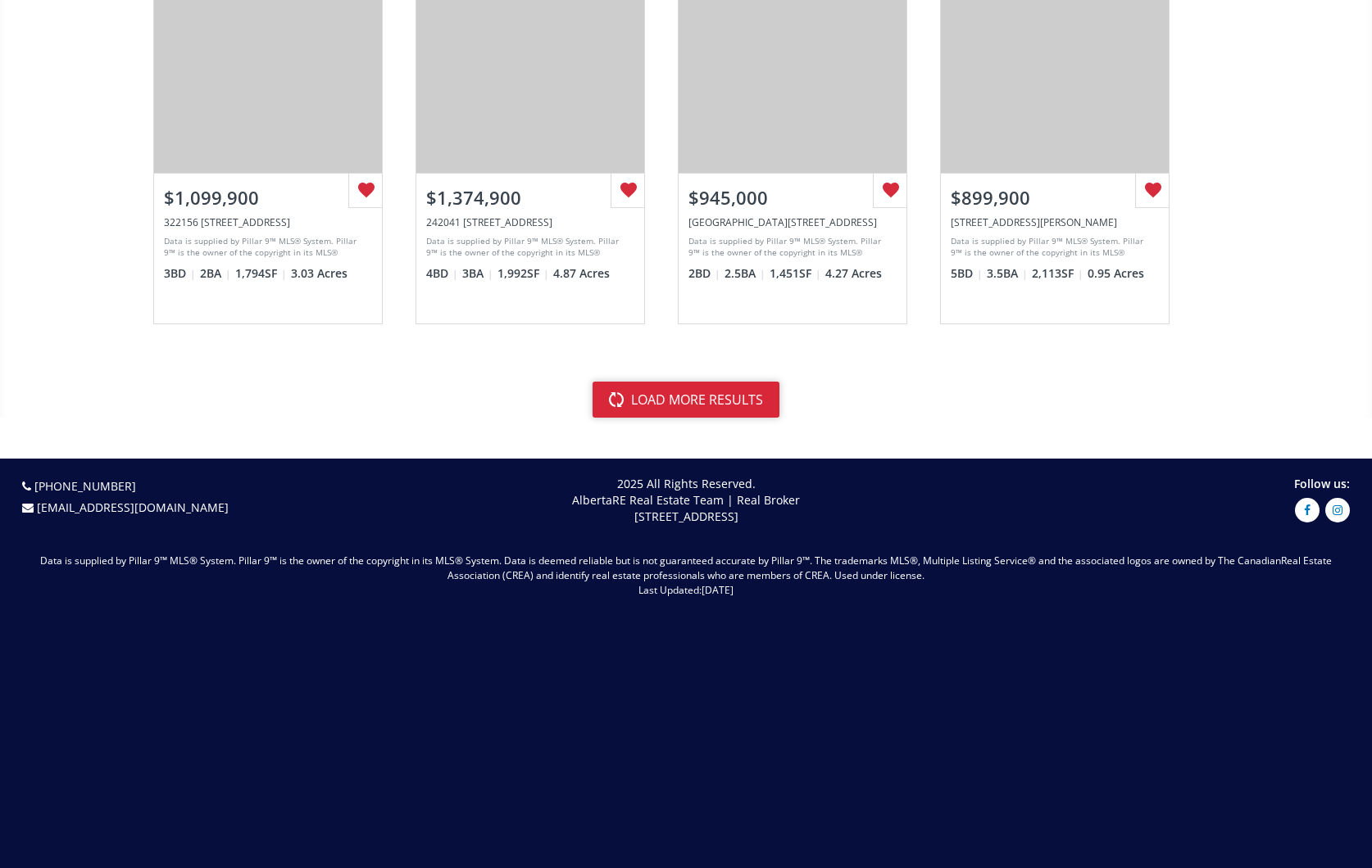
scroll to position [9604, 0]
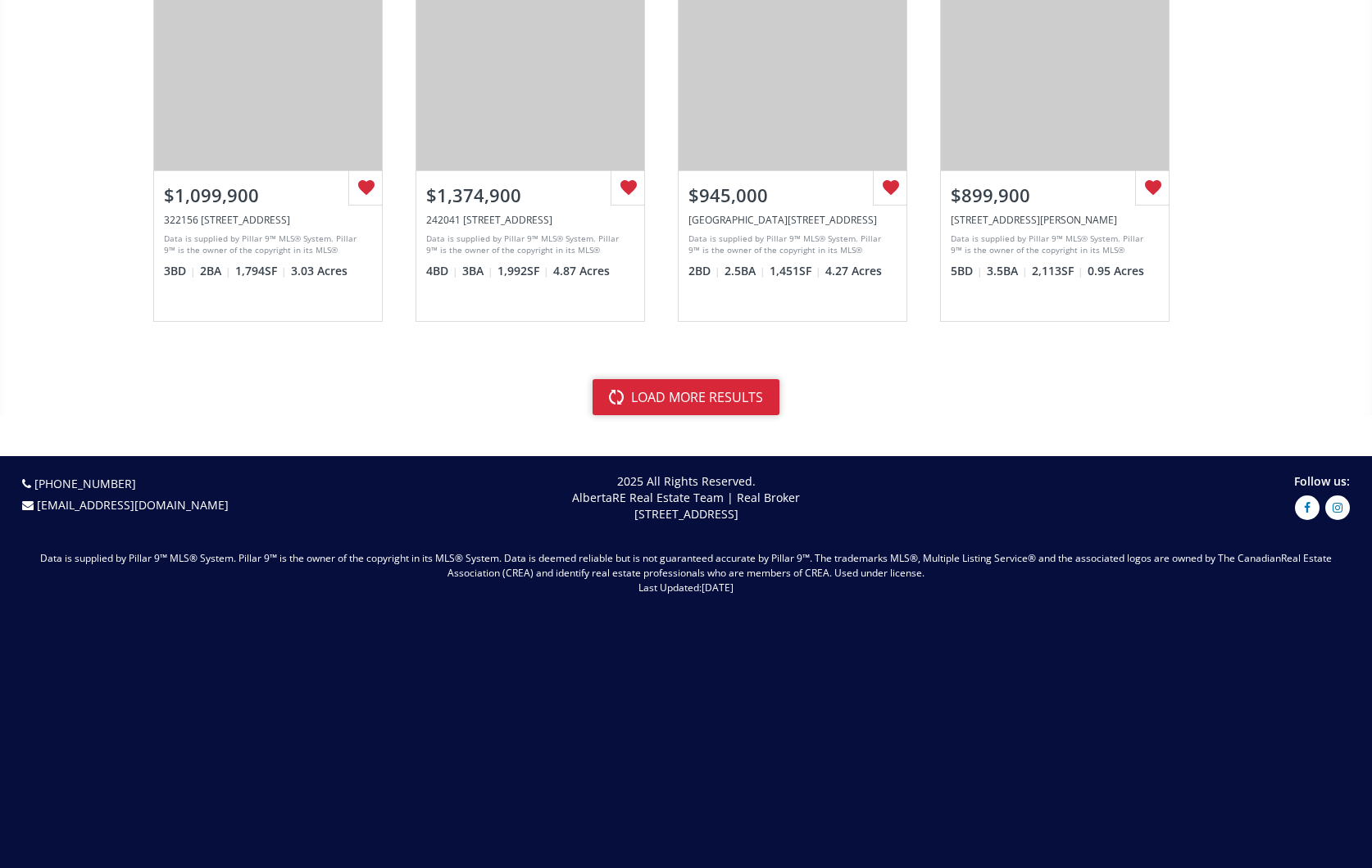
click at [694, 385] on button "load more results" at bounding box center [686, 396] width 187 height 36
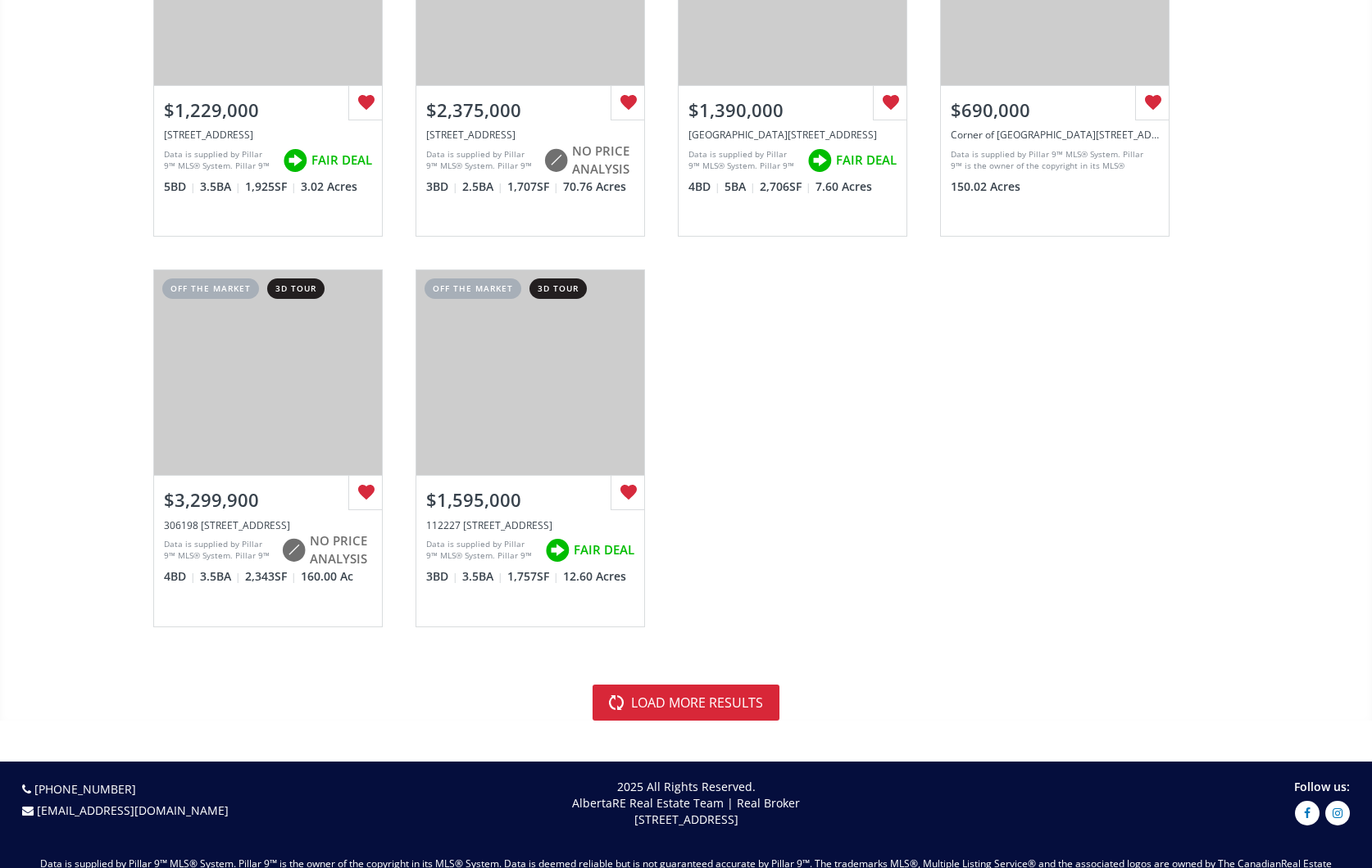
scroll to position [14374, 0]
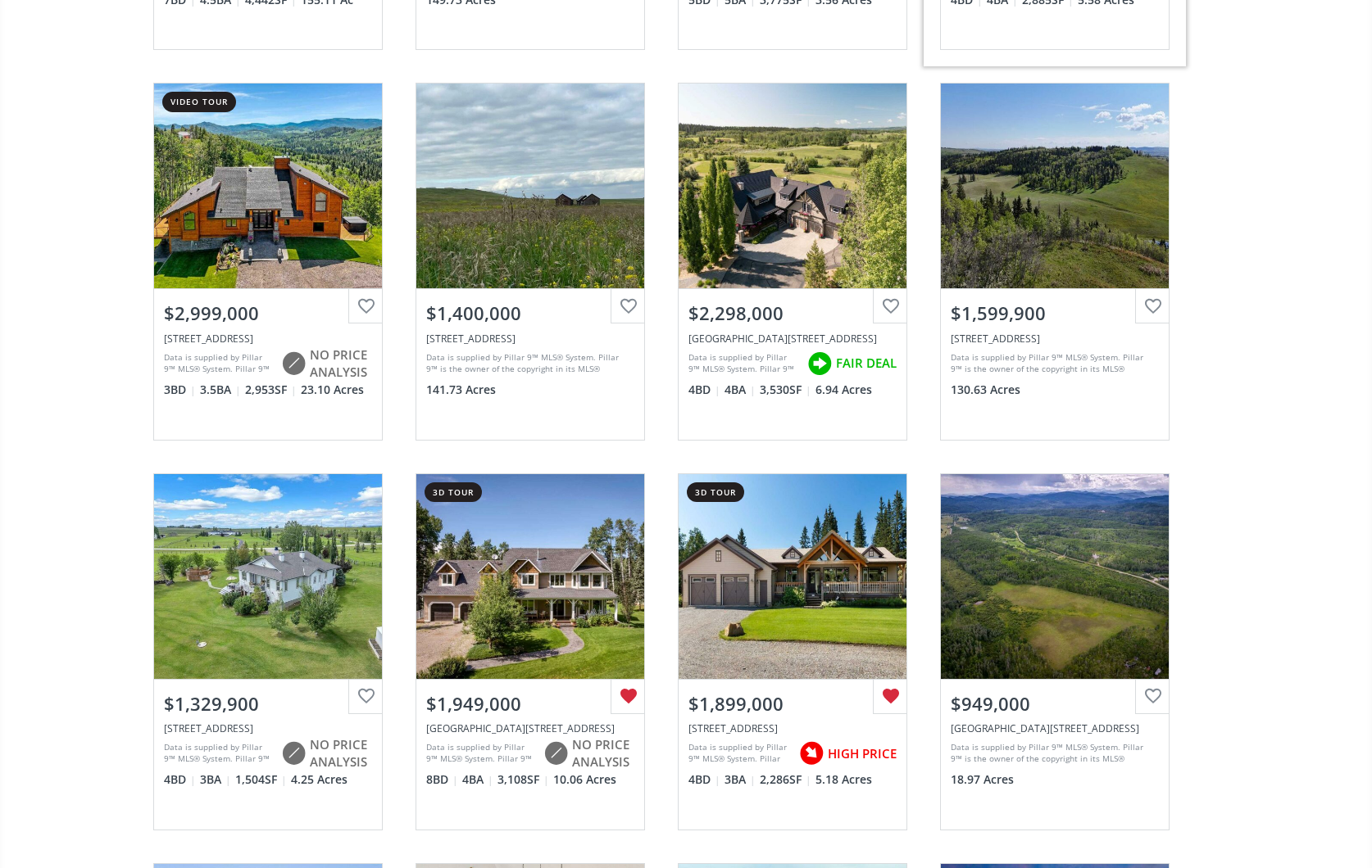
scroll to position [515, 0]
